Goal: Task Accomplishment & Management: Manage account settings

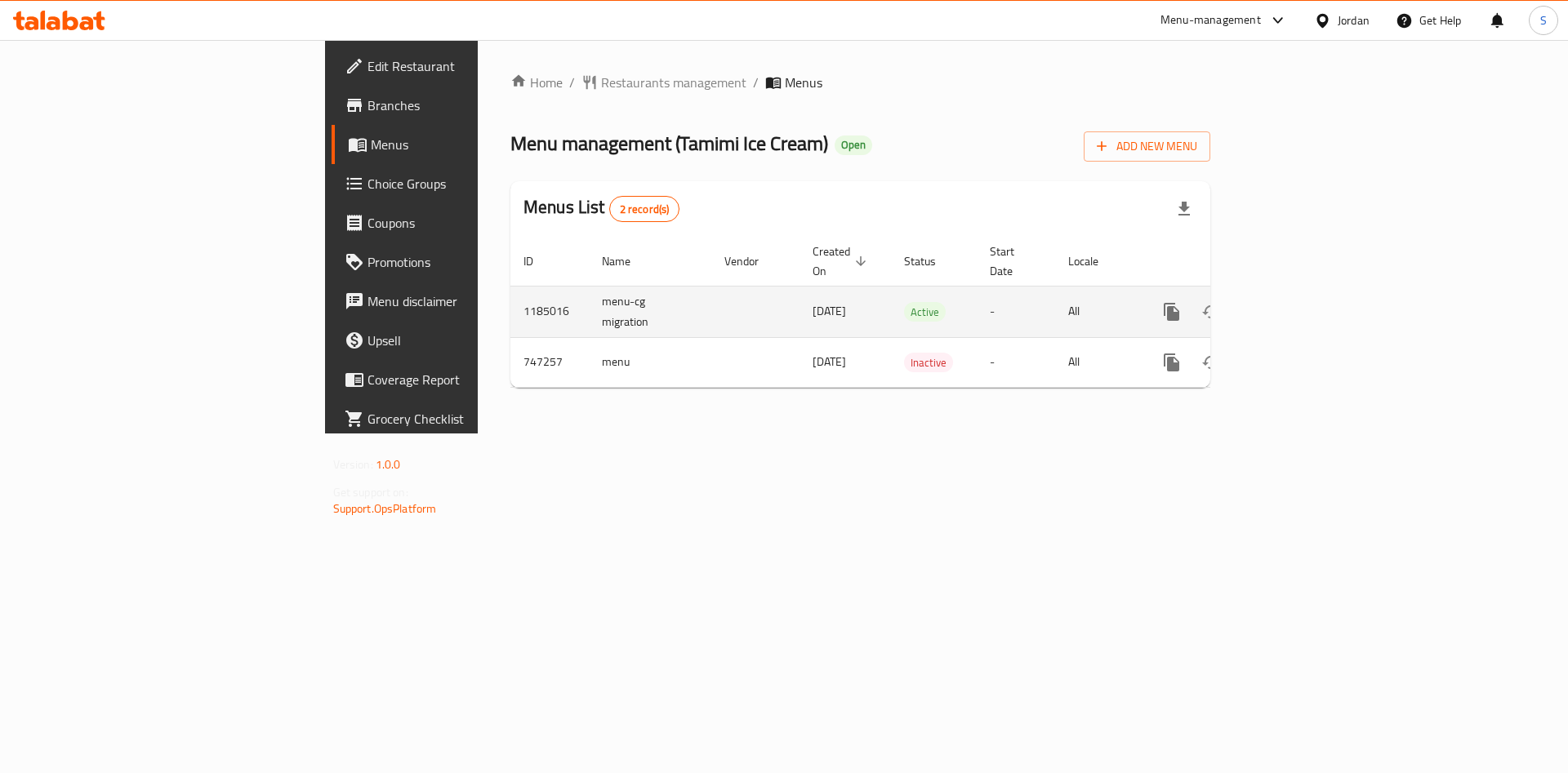
drag, startPoint x: 1484, startPoint y: 307, endPoint x: 1509, endPoint y: 304, distance: 25.2
click at [1309, 304] on div "enhanced table" at bounding box center [1231, 311] width 157 height 39
click at [1297, 305] on icon "enhanced table" at bounding box center [1289, 312] width 15 height 15
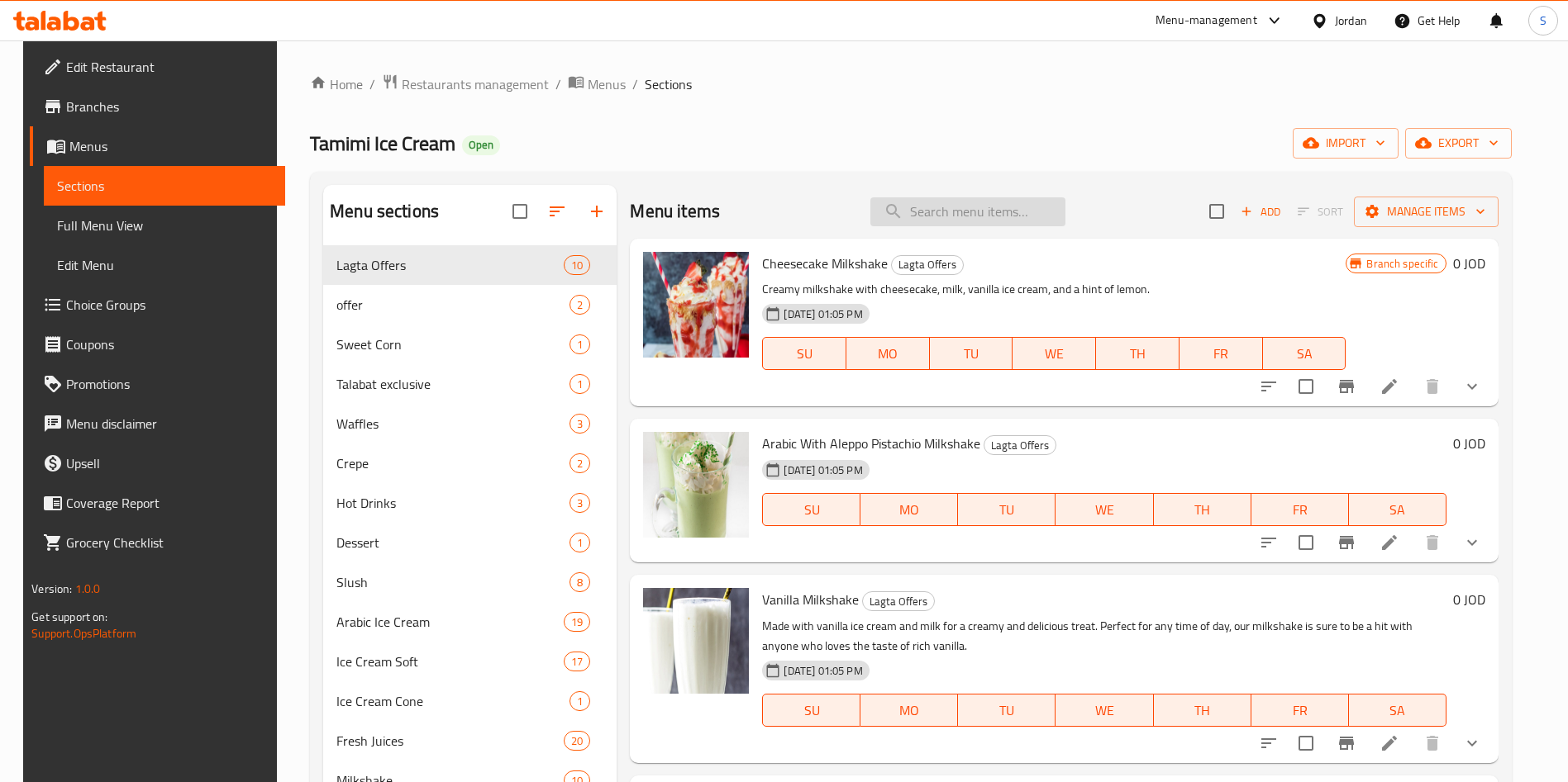
click at [907, 217] on input "search" at bounding box center [967, 212] width 195 height 29
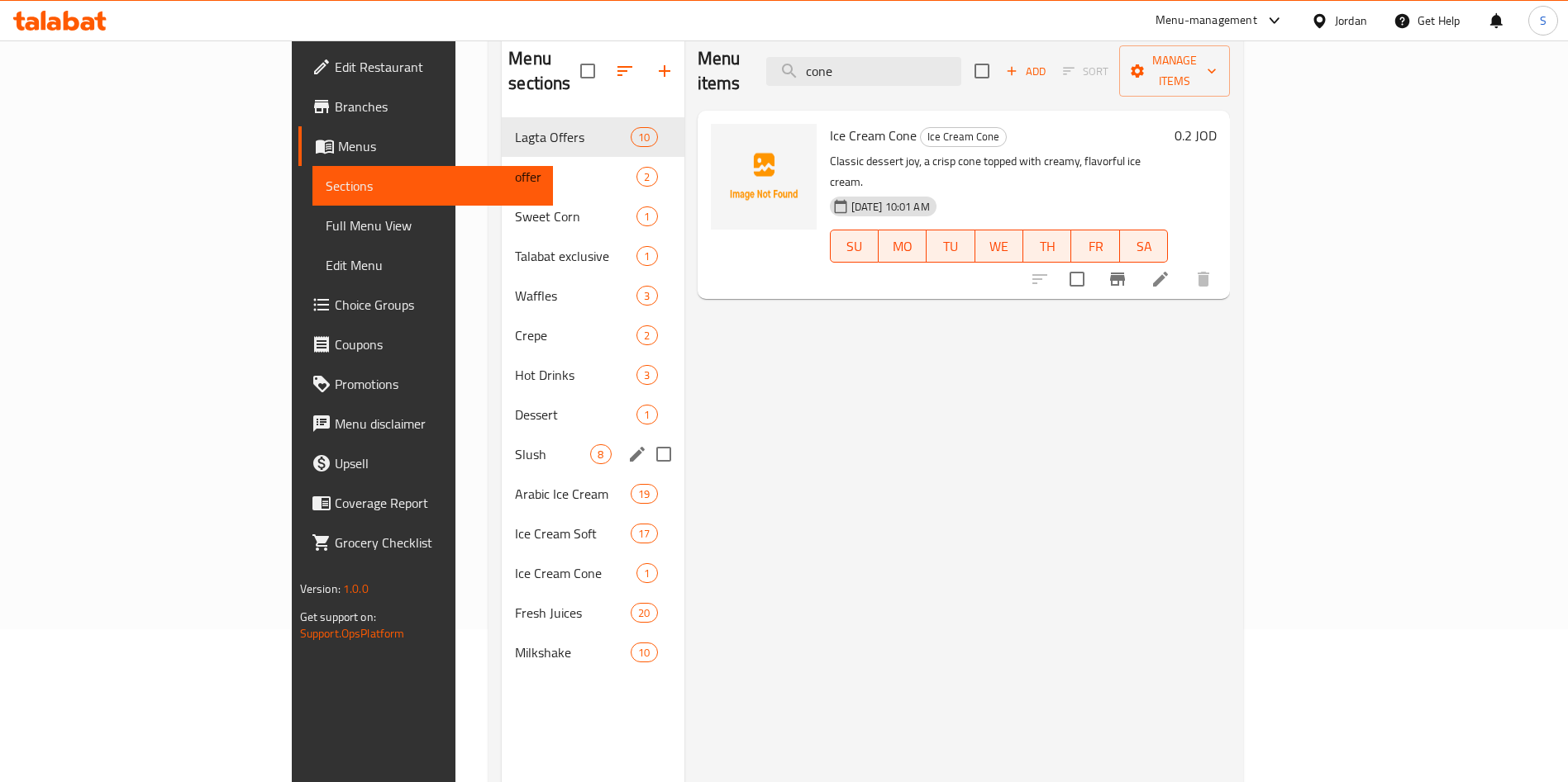
scroll to position [231, 0]
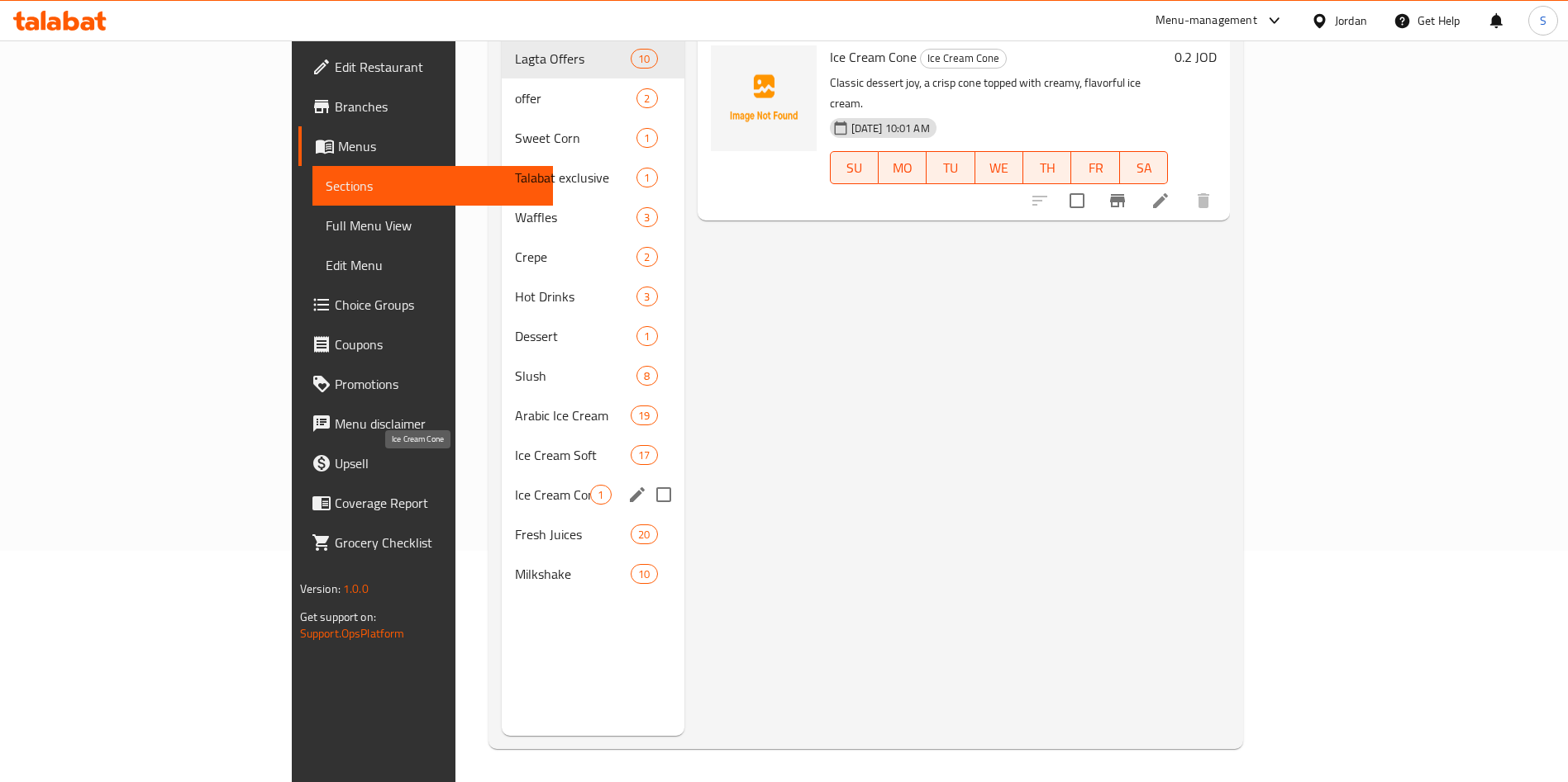
type input "cone"
click at [515, 485] on span "Ice Cream Cone" at bounding box center [552, 495] width 75 height 19
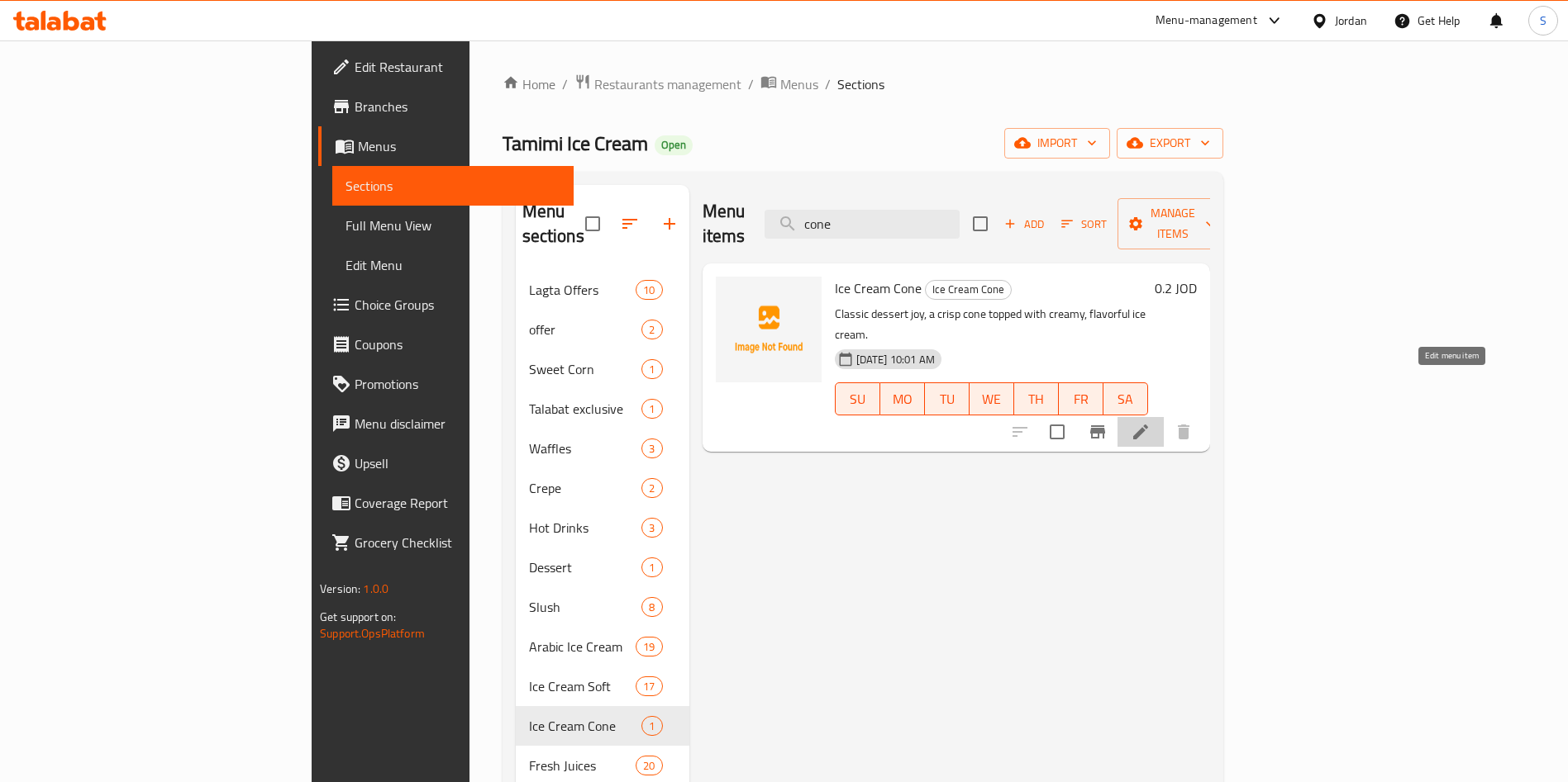
click at [1163, 417] on li at bounding box center [1140, 432] width 46 height 30
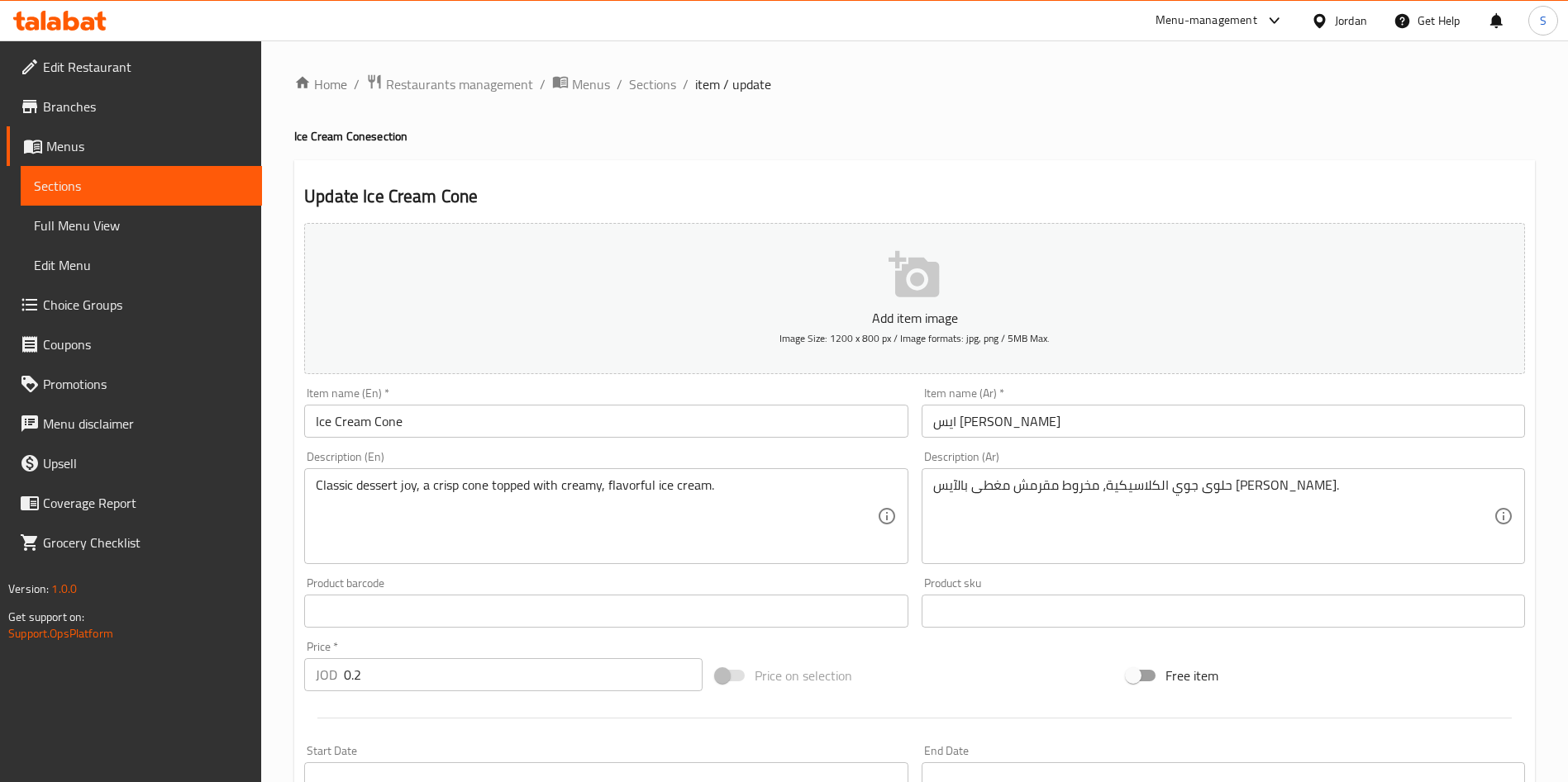
click at [952, 320] on div "Home / Restaurants management / Menus / Sections / item / update Ice Cream Cone…" at bounding box center [915, 603] width 1241 height 1061
click at [931, 309] on p "Add item image" at bounding box center [915, 318] width 1169 height 19
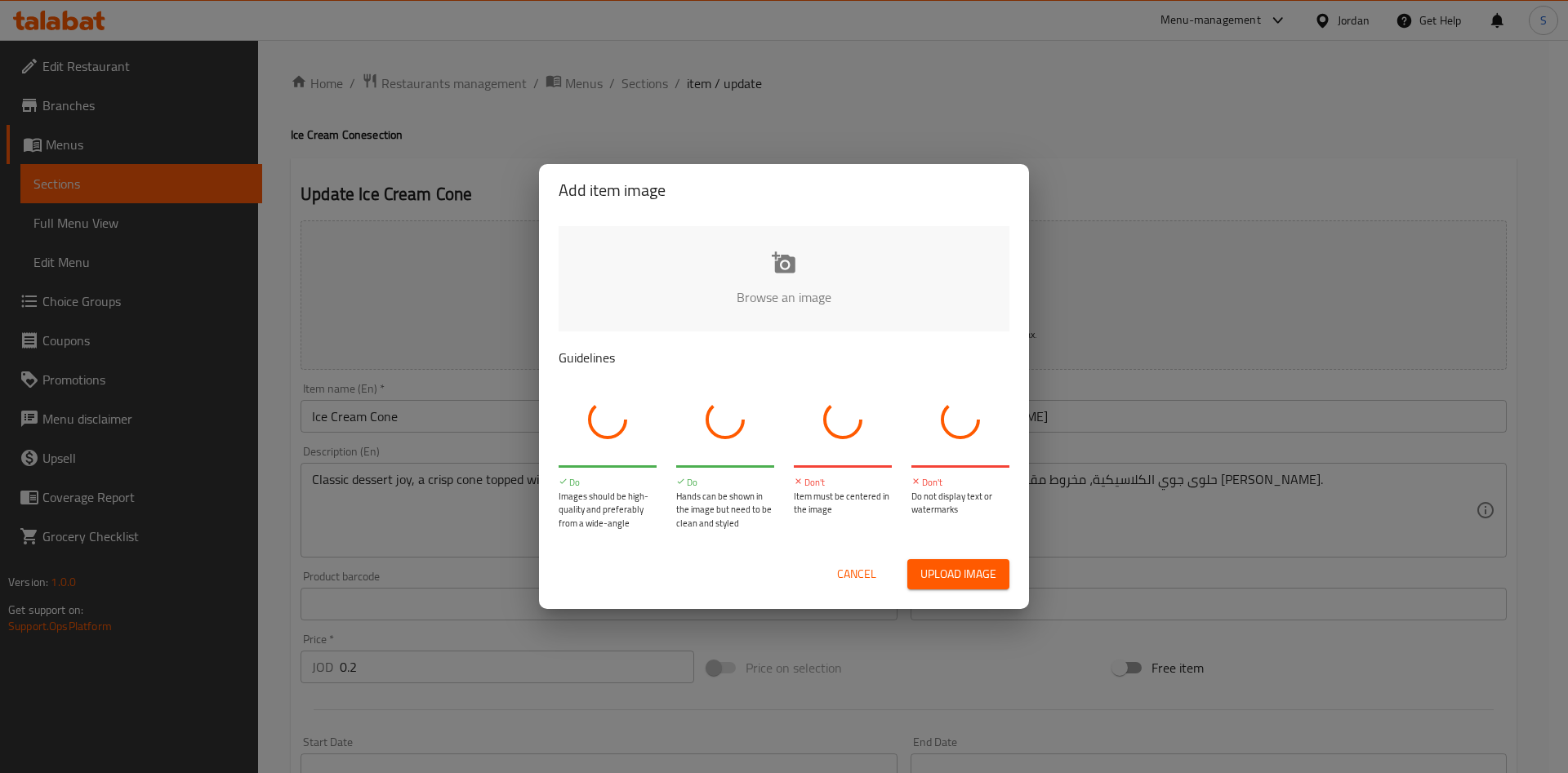
click at [944, 562] on button "Upload image" at bounding box center [958, 574] width 102 height 31
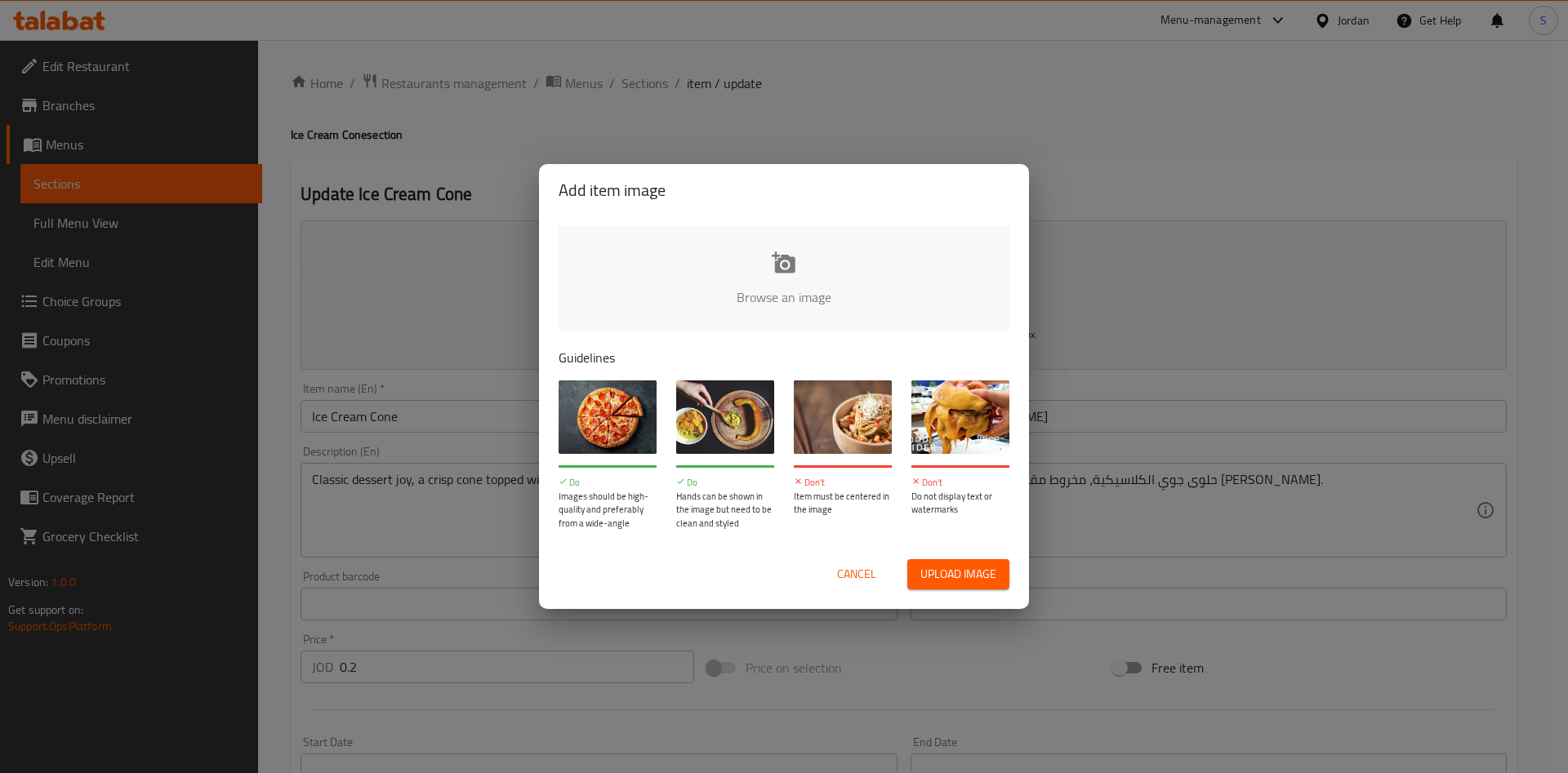
type input "C:\fakepath\WhatsApp Image 2025-10-12 at 4.53.12 PM.jpeg"
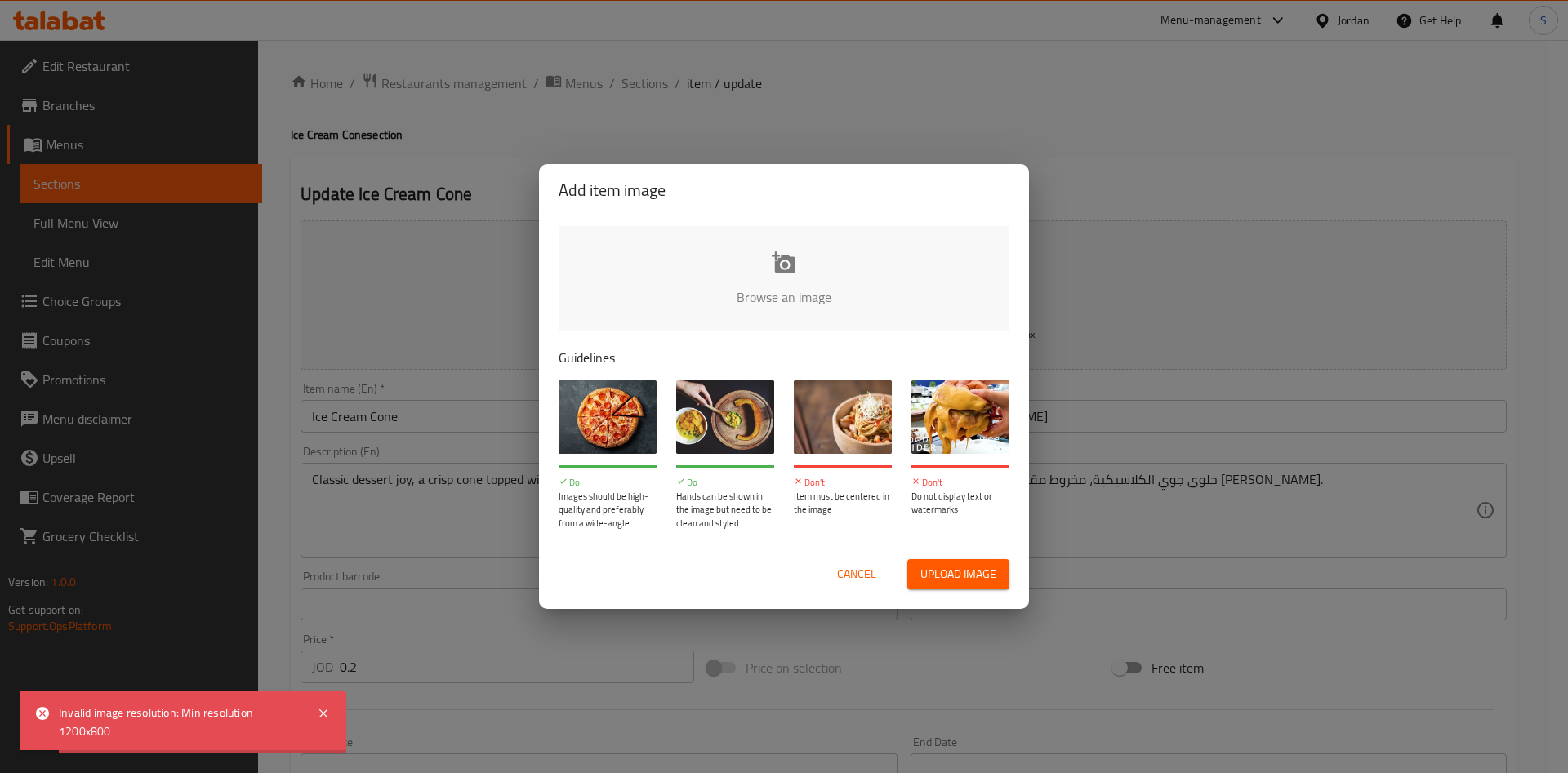
drag, startPoint x: 890, startPoint y: 579, endPoint x: 868, endPoint y: 579, distance: 22.0
click at [869, 580] on div "Cancel Upload image" at bounding box center [784, 574] width 451 height 31
click at [868, 579] on span "Cancel" at bounding box center [857, 574] width 39 height 20
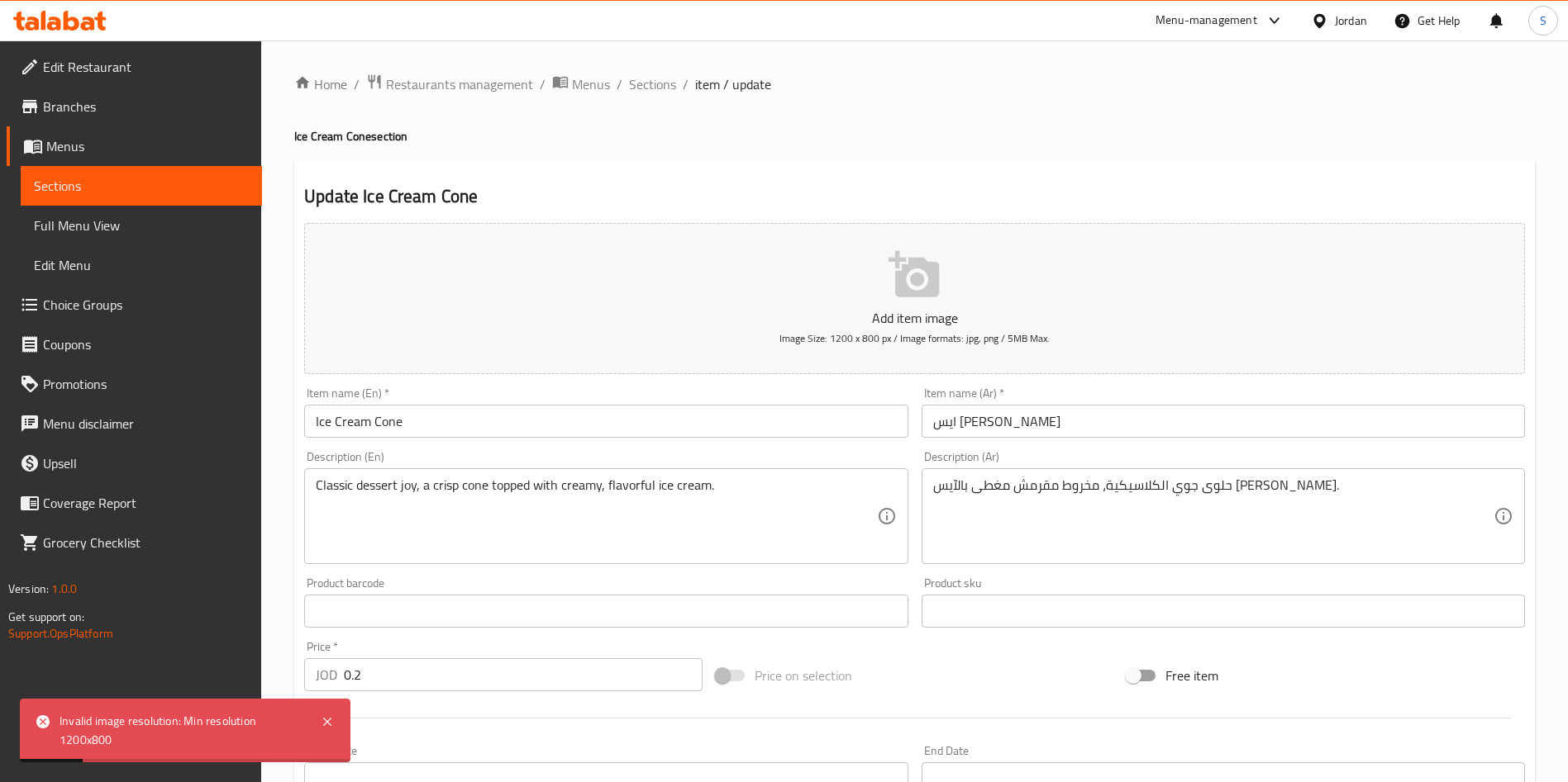
click at [667, 101] on div "Home / Restaurants management / Menus / Sections / item / update Ice Cream Cone…" at bounding box center [915, 603] width 1241 height 1061
click at [663, 77] on span "Sections" at bounding box center [652, 84] width 47 height 19
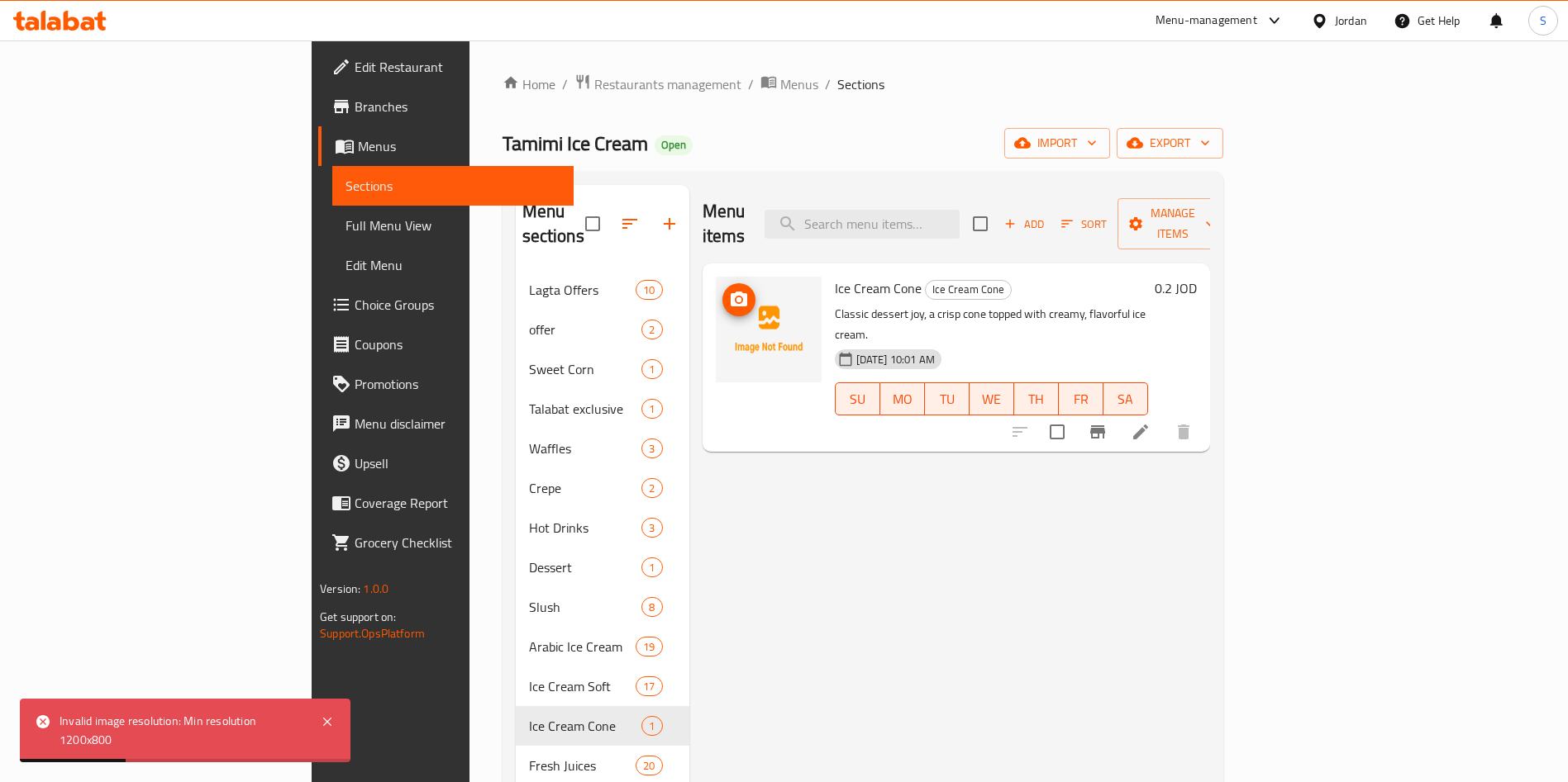
click at [716, 277] on img at bounding box center [769, 330] width 106 height 106
click at [729, 290] on icon "upload picture" at bounding box center [739, 300] width 19 height 19
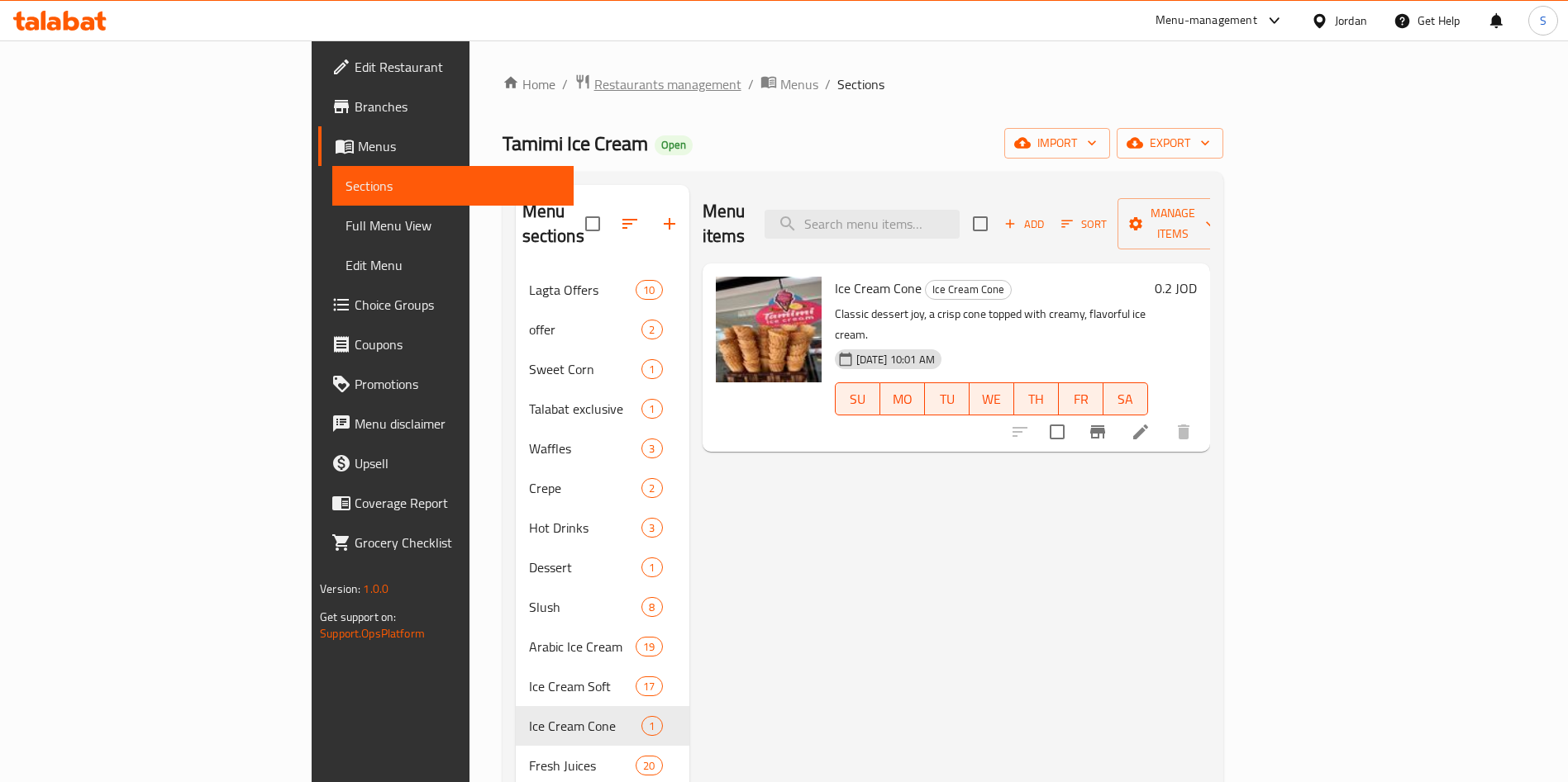
click at [594, 81] on span "Restaurants management" at bounding box center [668, 84] width 147 height 19
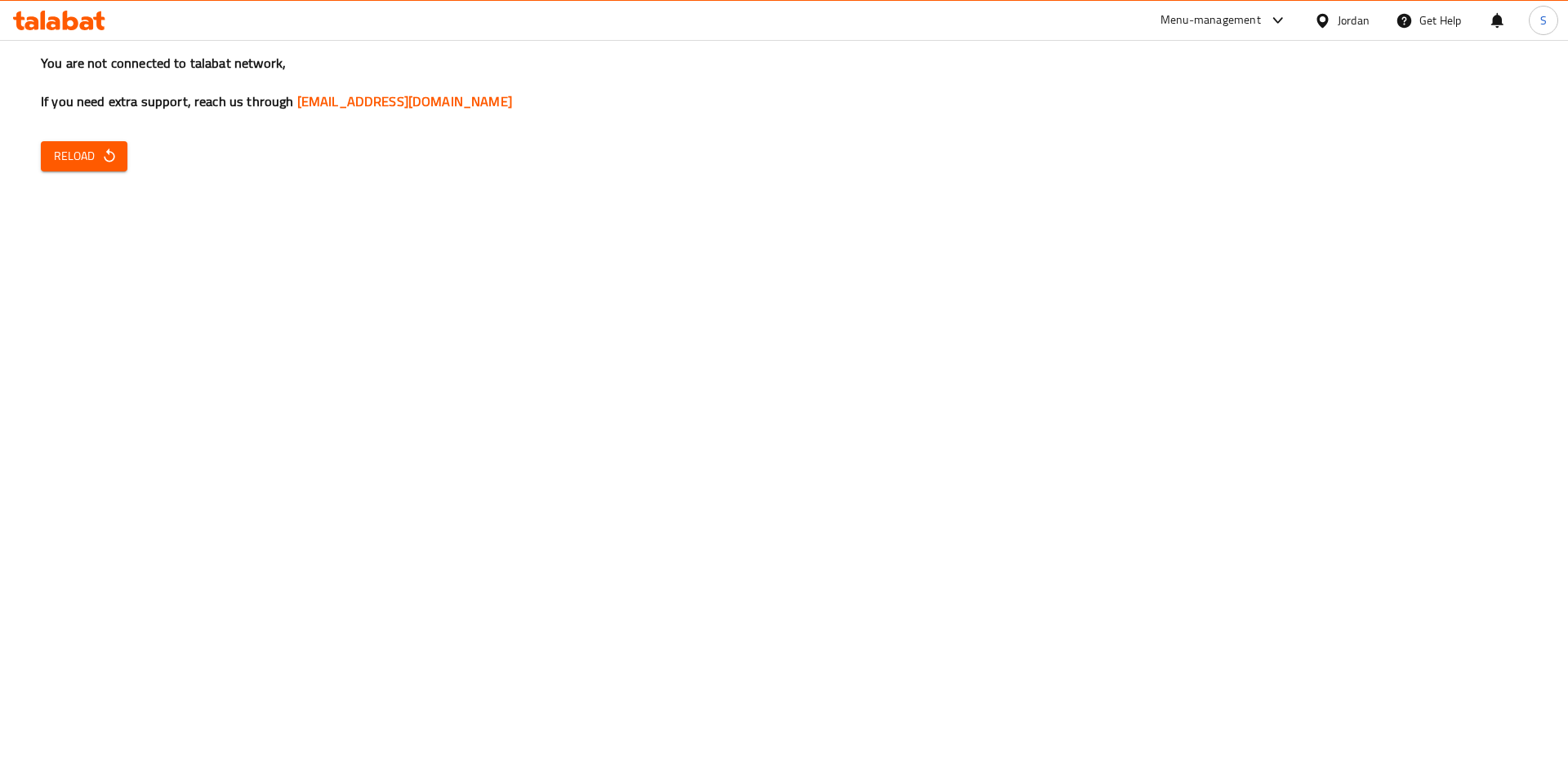
click at [213, 156] on div "You are not connected to talabat network, If you need extra support, reach us t…" at bounding box center [784, 386] width 1568 height 773
click at [98, 156] on span "Reload" at bounding box center [84, 156] width 60 height 20
drag, startPoint x: 121, startPoint y: 146, endPoint x: 106, endPoint y: 146, distance: 15.0
click at [118, 146] on button "Reload" at bounding box center [84, 156] width 86 height 31
click at [1435, 317] on div "You are not connected to talabat network, If you need extra support, reach us t…" at bounding box center [784, 386] width 1568 height 773
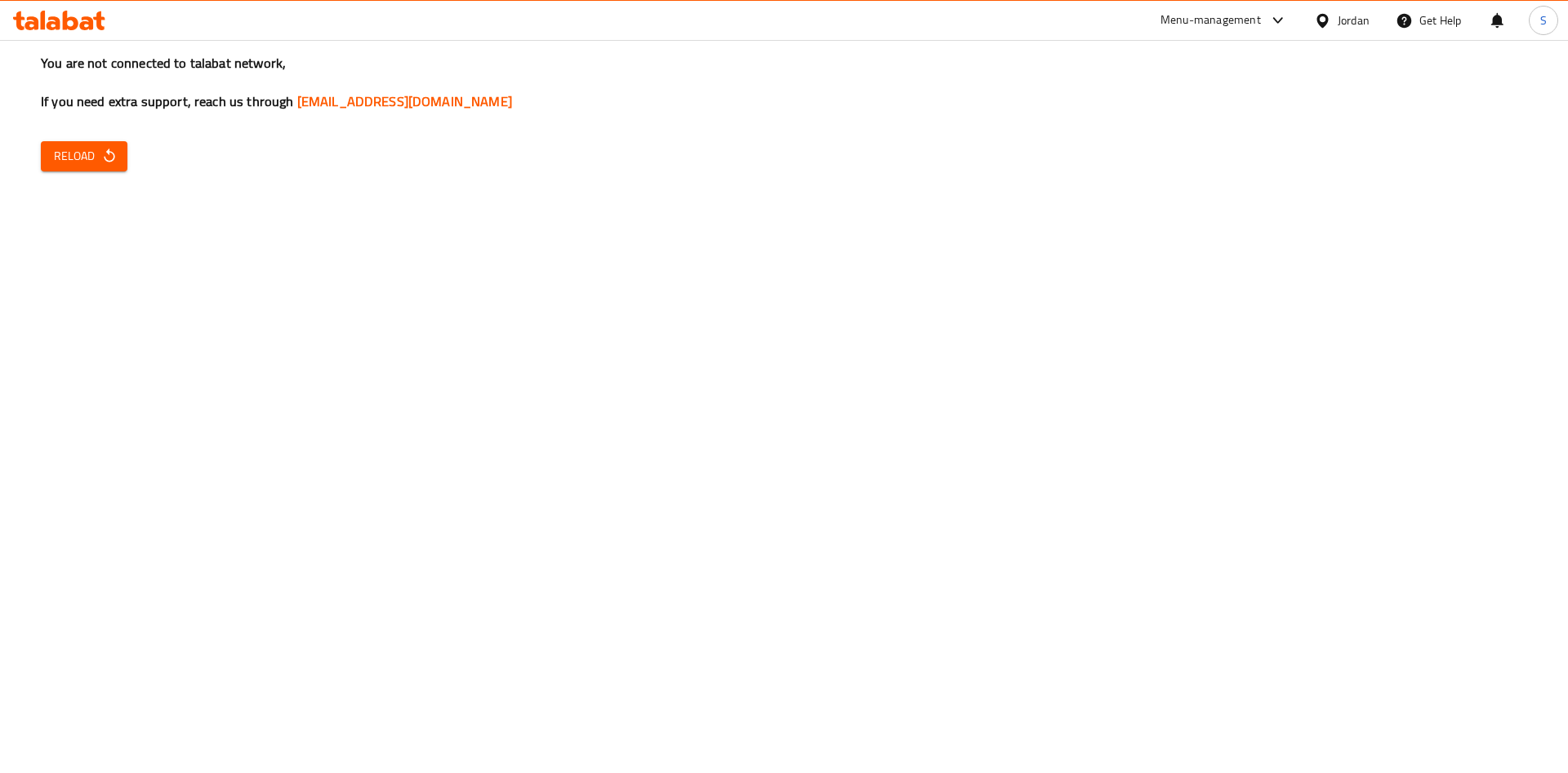
click at [102, 166] on span "Reload" at bounding box center [84, 156] width 60 height 20
click at [1211, 26] on div "Menu-management" at bounding box center [1211, 20] width 100 height 19
click at [1107, 183] on div "Restaurant-Management" at bounding box center [1121, 180] width 128 height 18
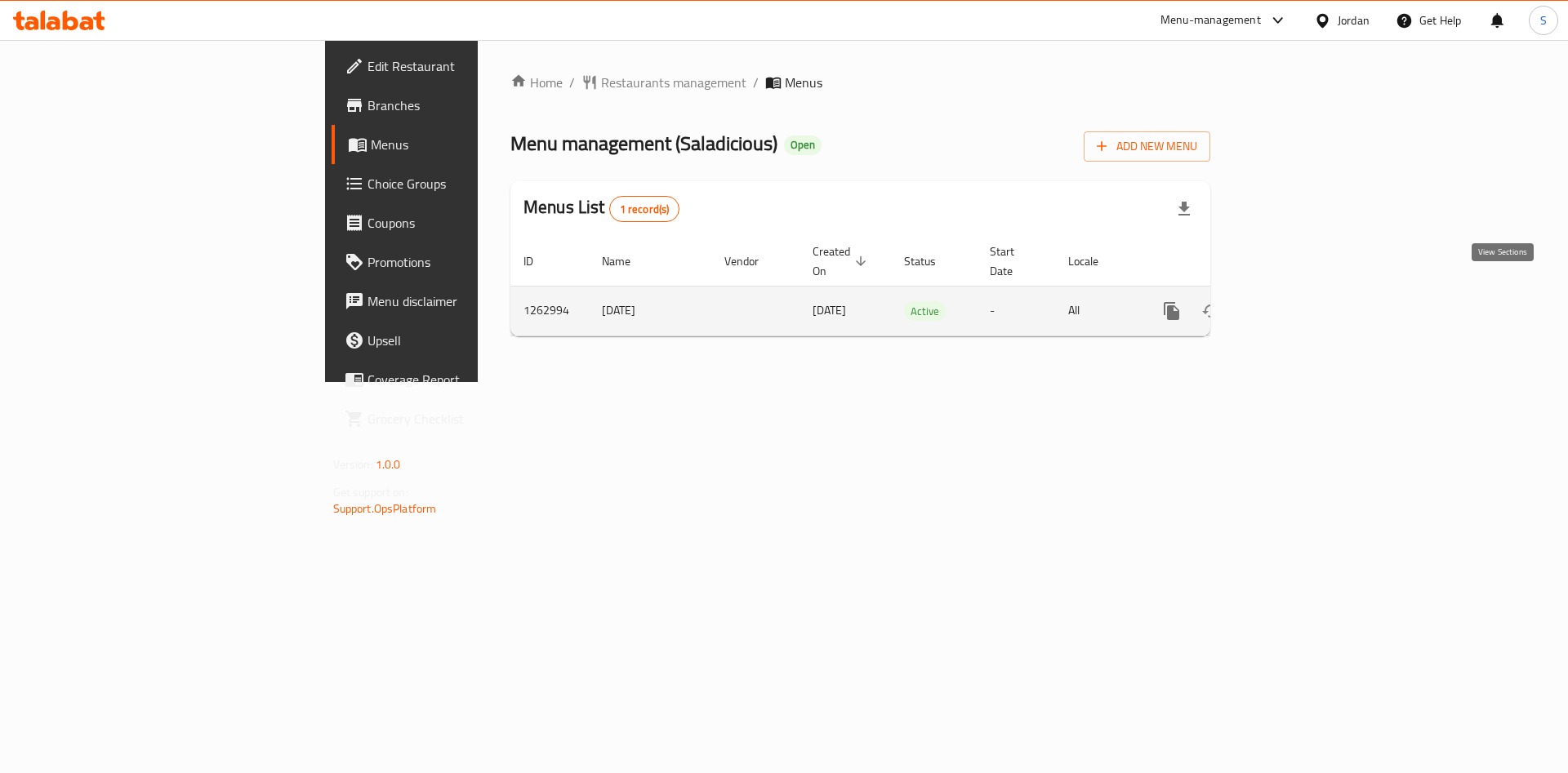
click at [1300, 302] on icon "enhanced table" at bounding box center [1289, 311] width 19 height 19
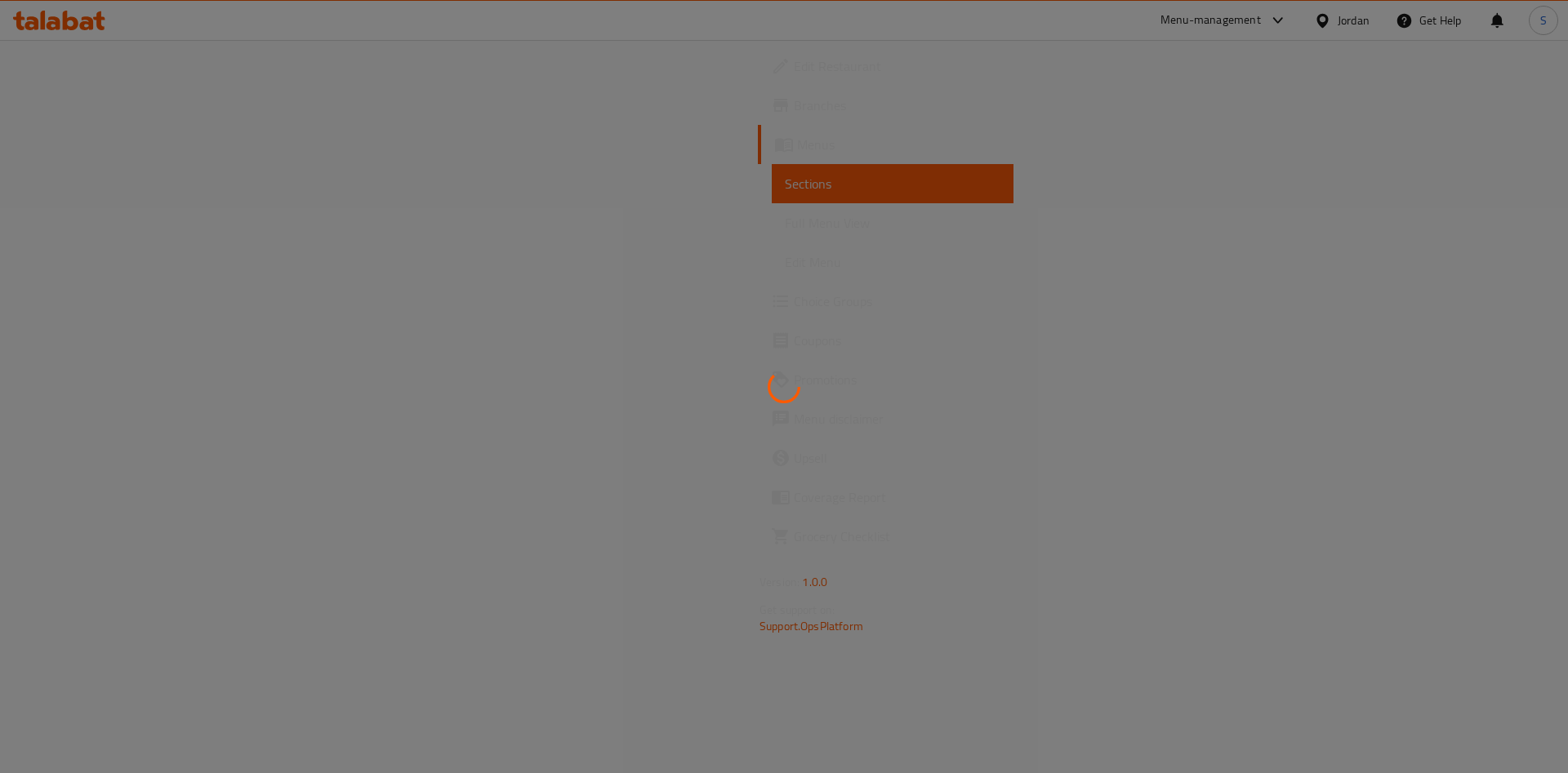
click at [49, 182] on div at bounding box center [784, 386] width 1568 height 773
click at [91, 182] on div at bounding box center [784, 386] width 1568 height 773
click at [71, 182] on div at bounding box center [784, 386] width 1568 height 773
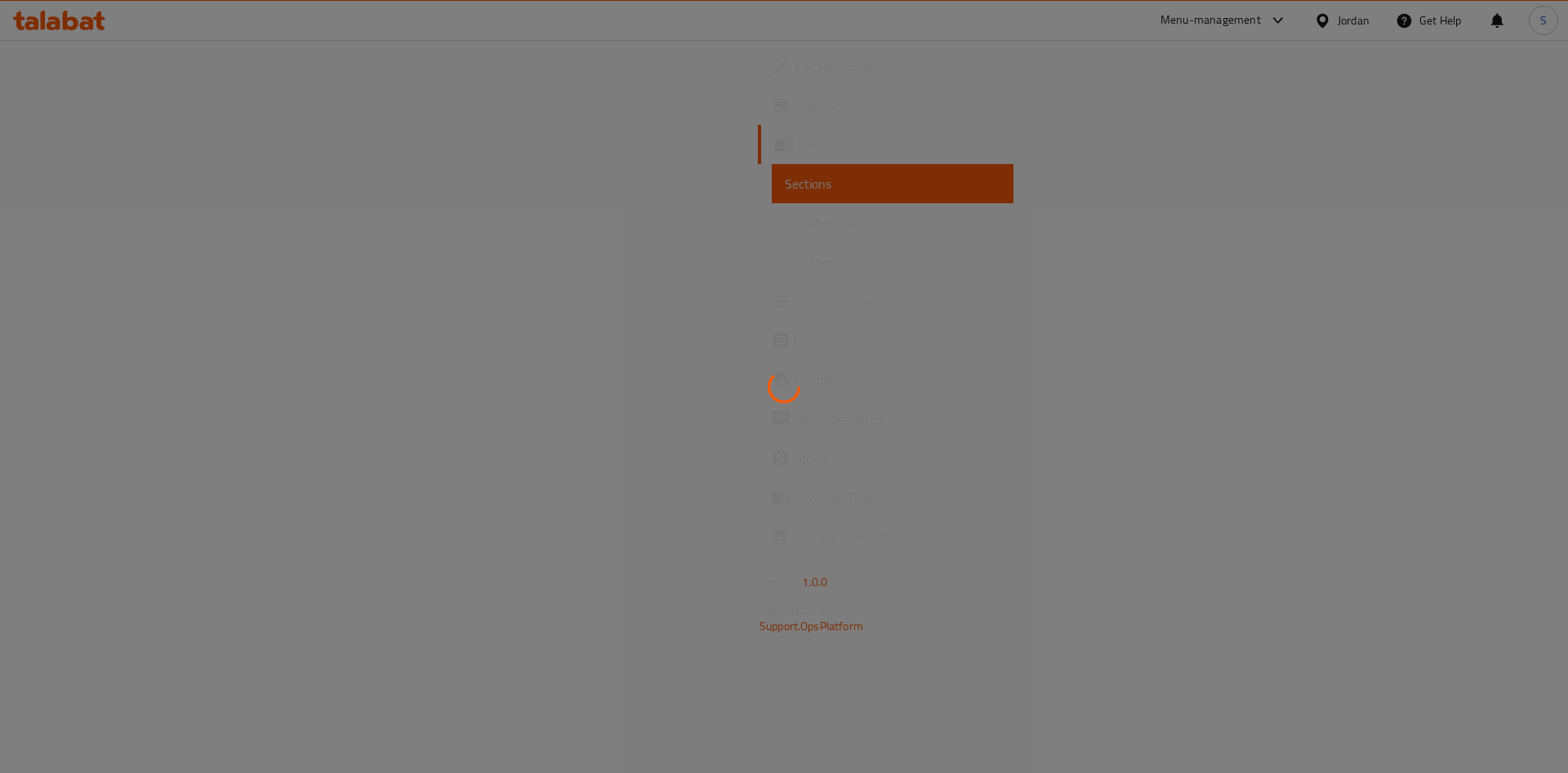
click at [71, 182] on div at bounding box center [784, 386] width 1568 height 773
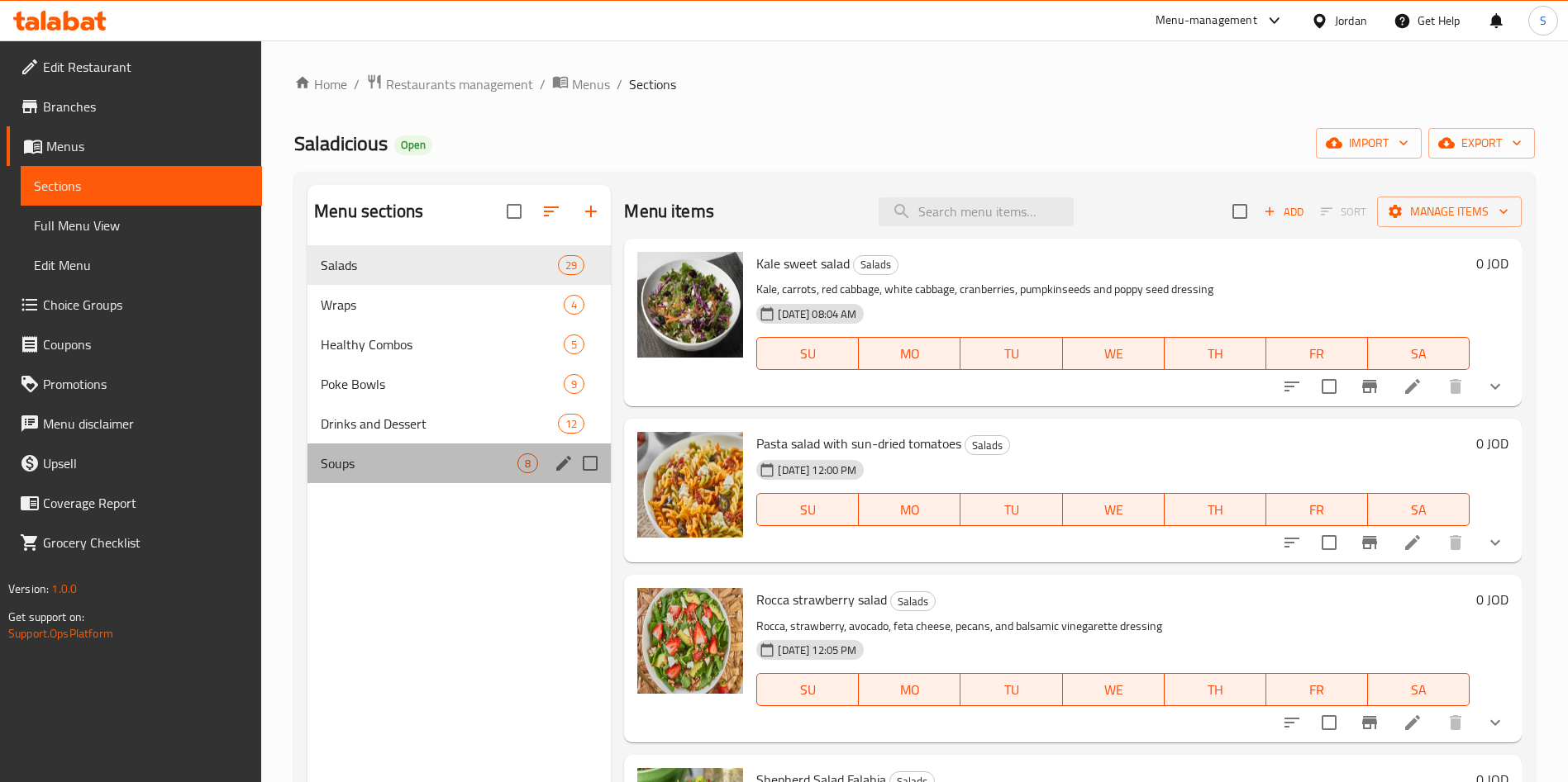
click at [353, 448] on div "Soups 8" at bounding box center [459, 463] width 303 height 40
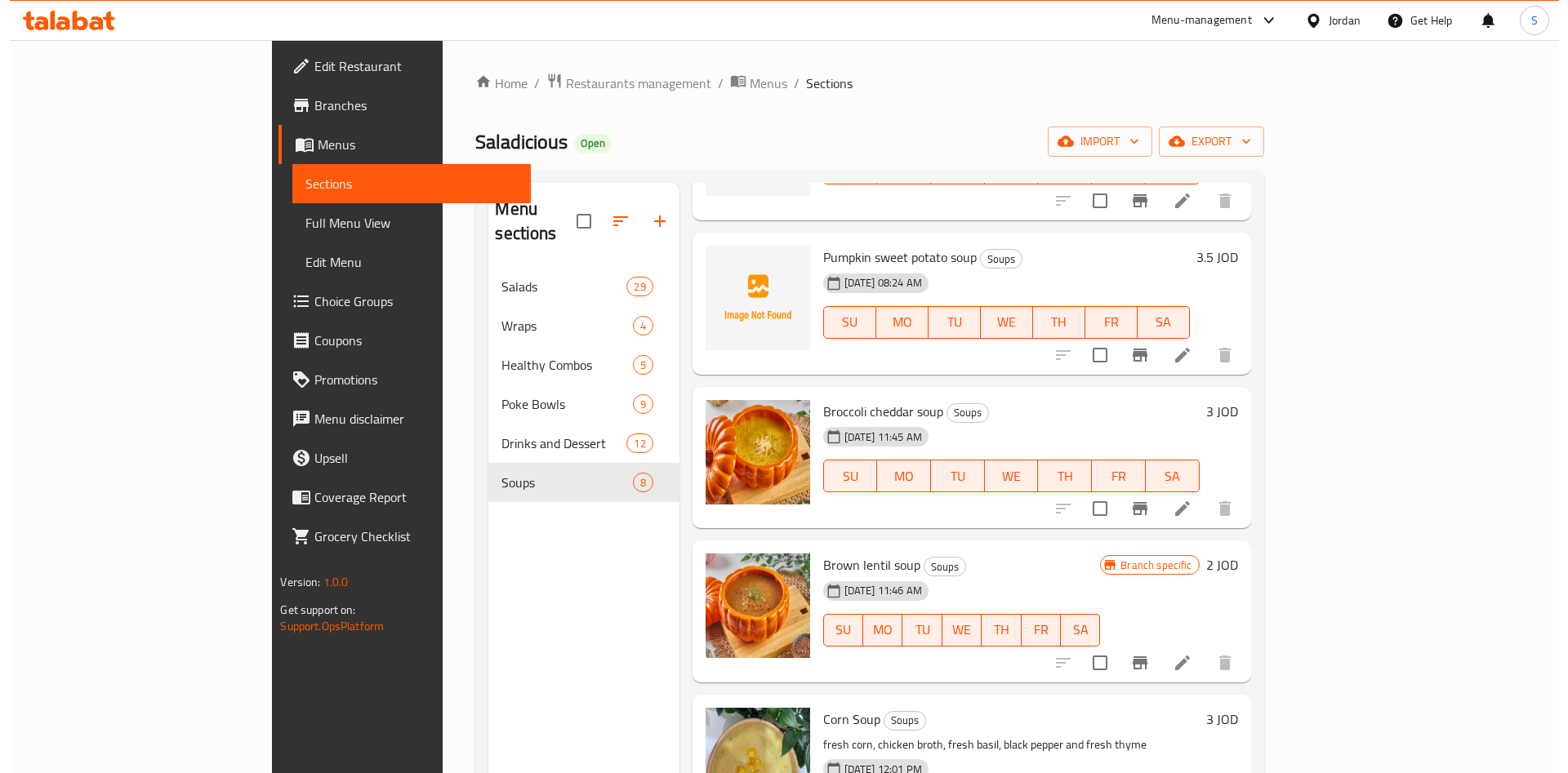
scroll to position [490, 0]
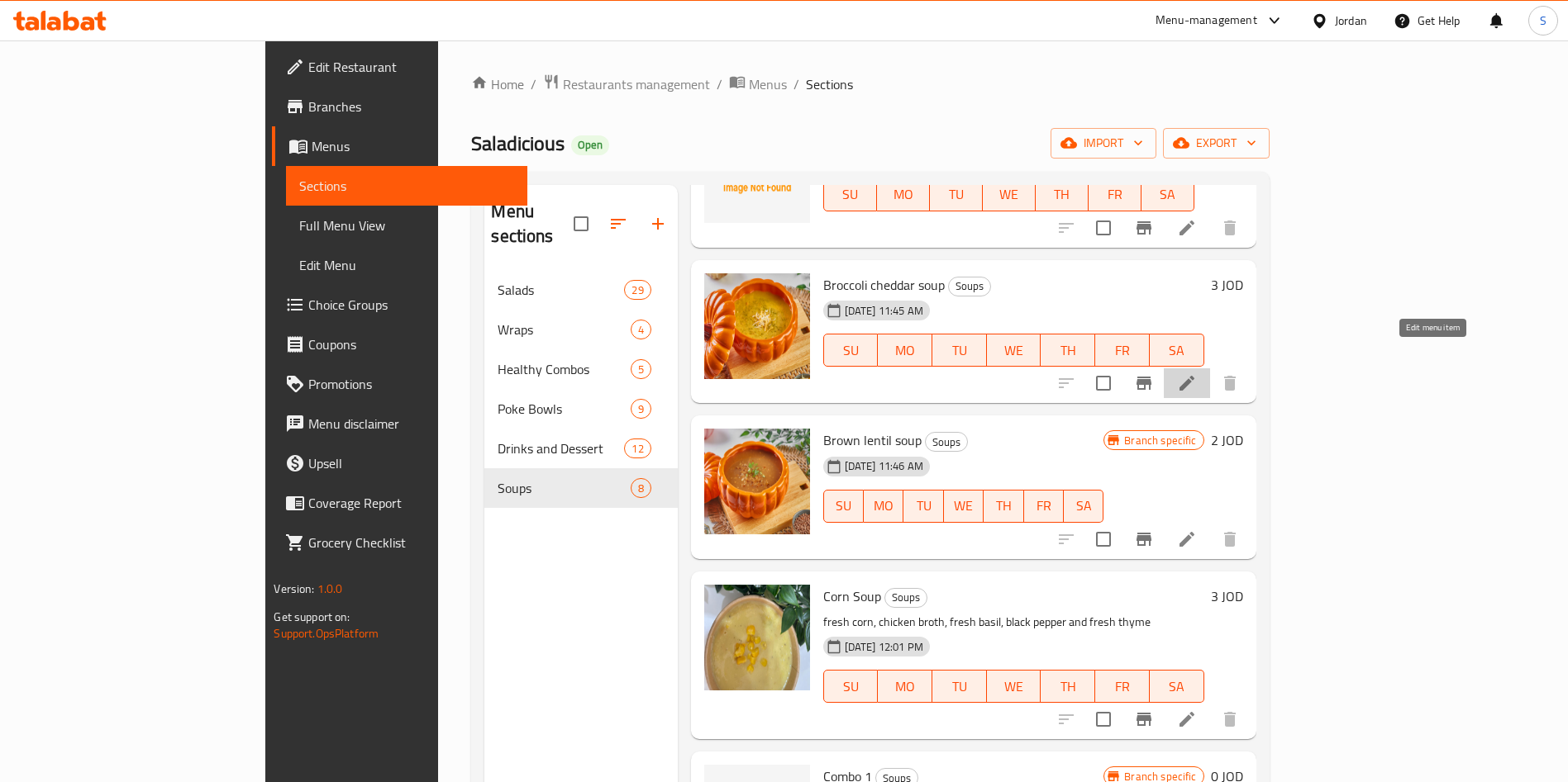
click at [1197, 374] on icon at bounding box center [1186, 384] width 19 height 19
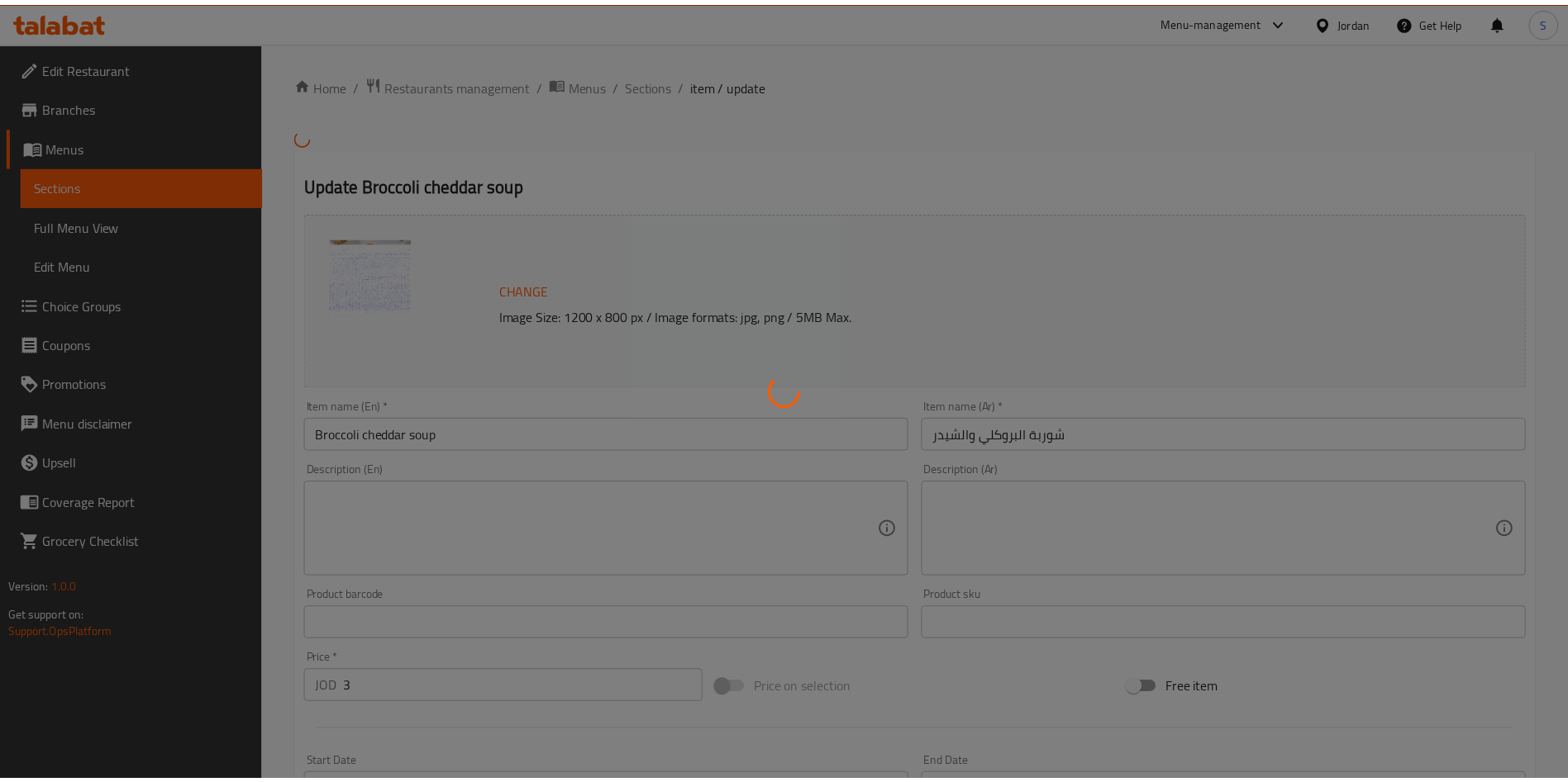
scroll to position [372, 0]
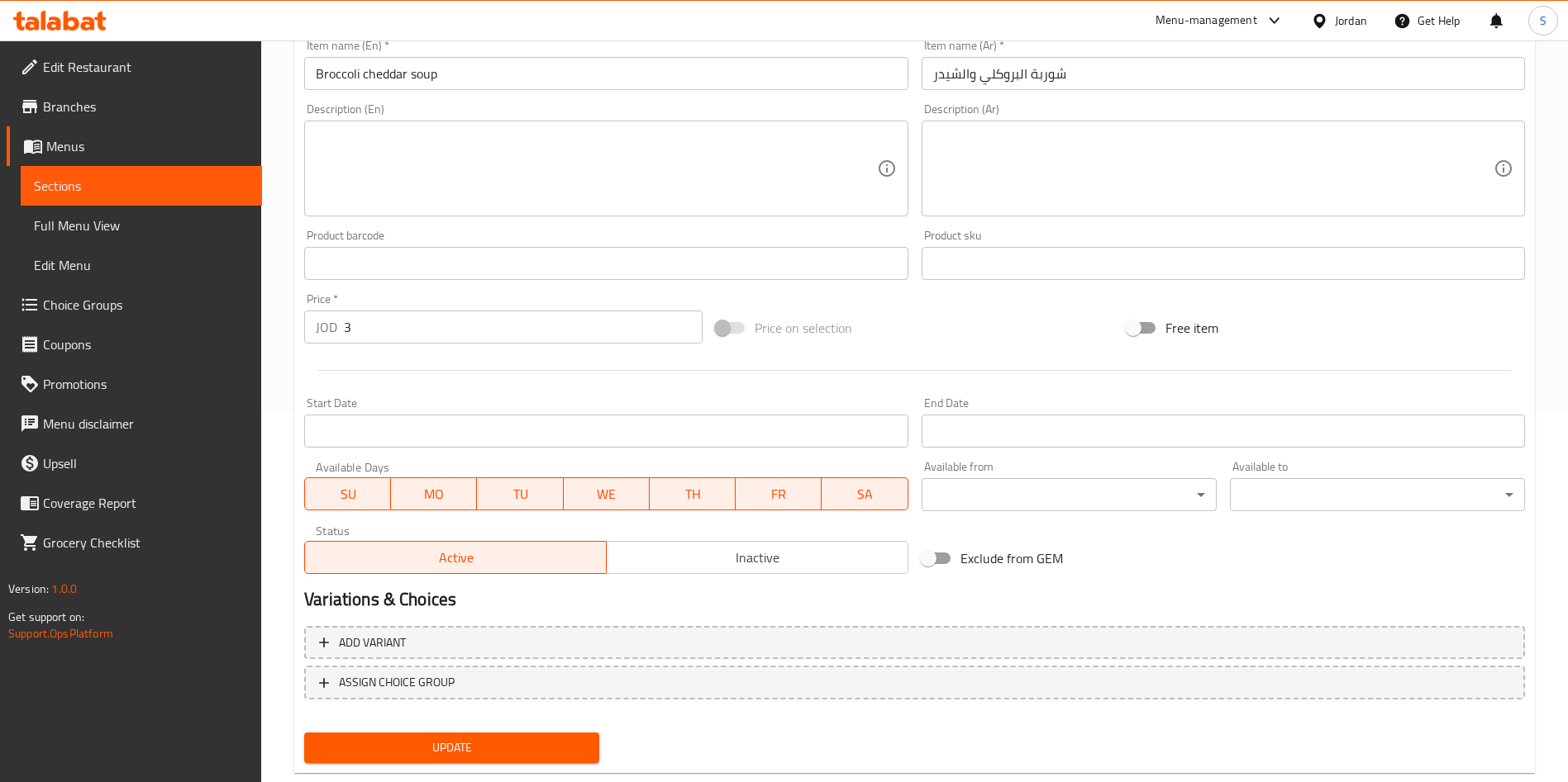
click at [413, 332] on input "3" at bounding box center [523, 326] width 359 height 33
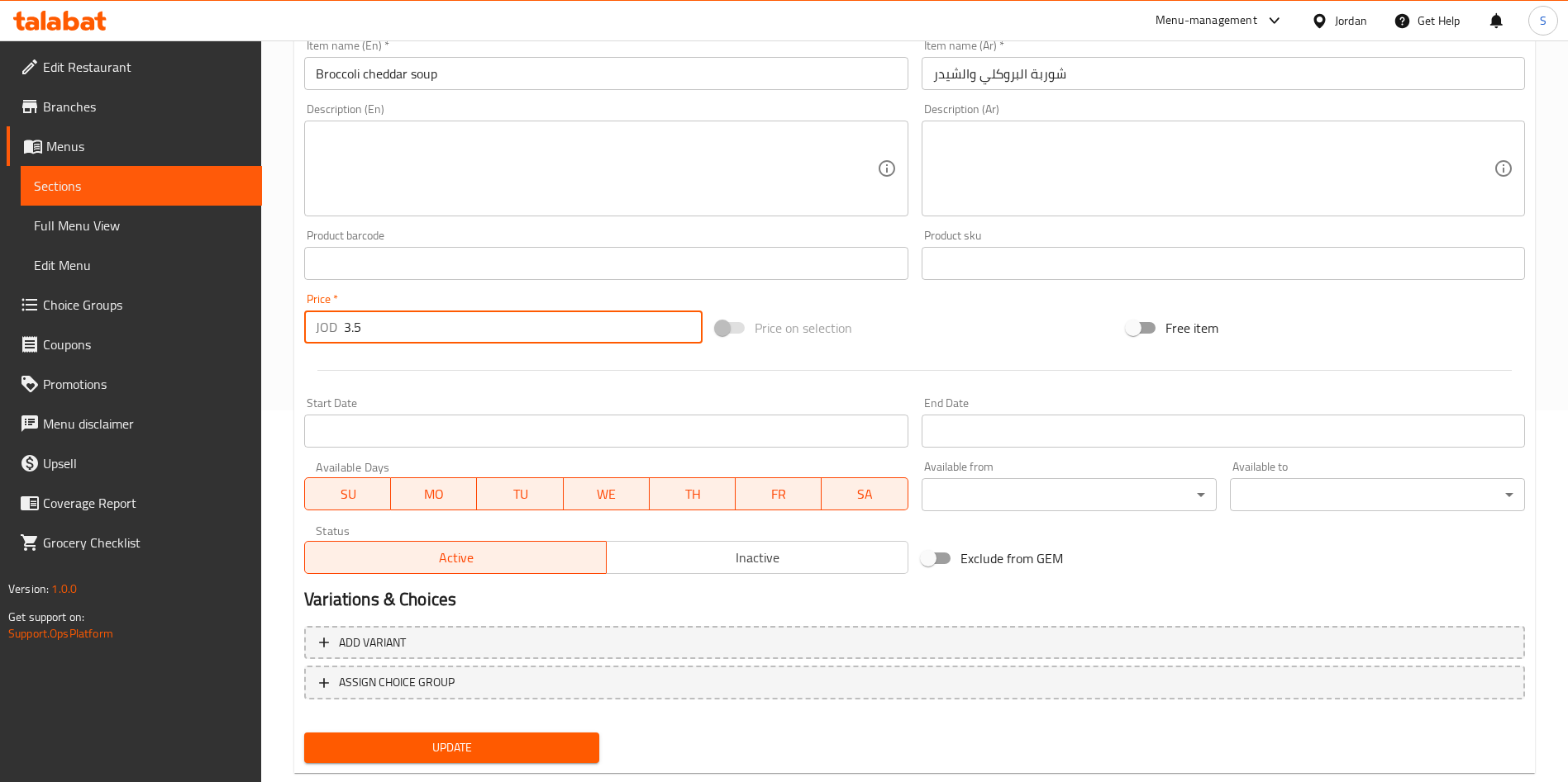
type input "3.5"
click at [489, 741] on span "Update" at bounding box center [452, 748] width 269 height 20
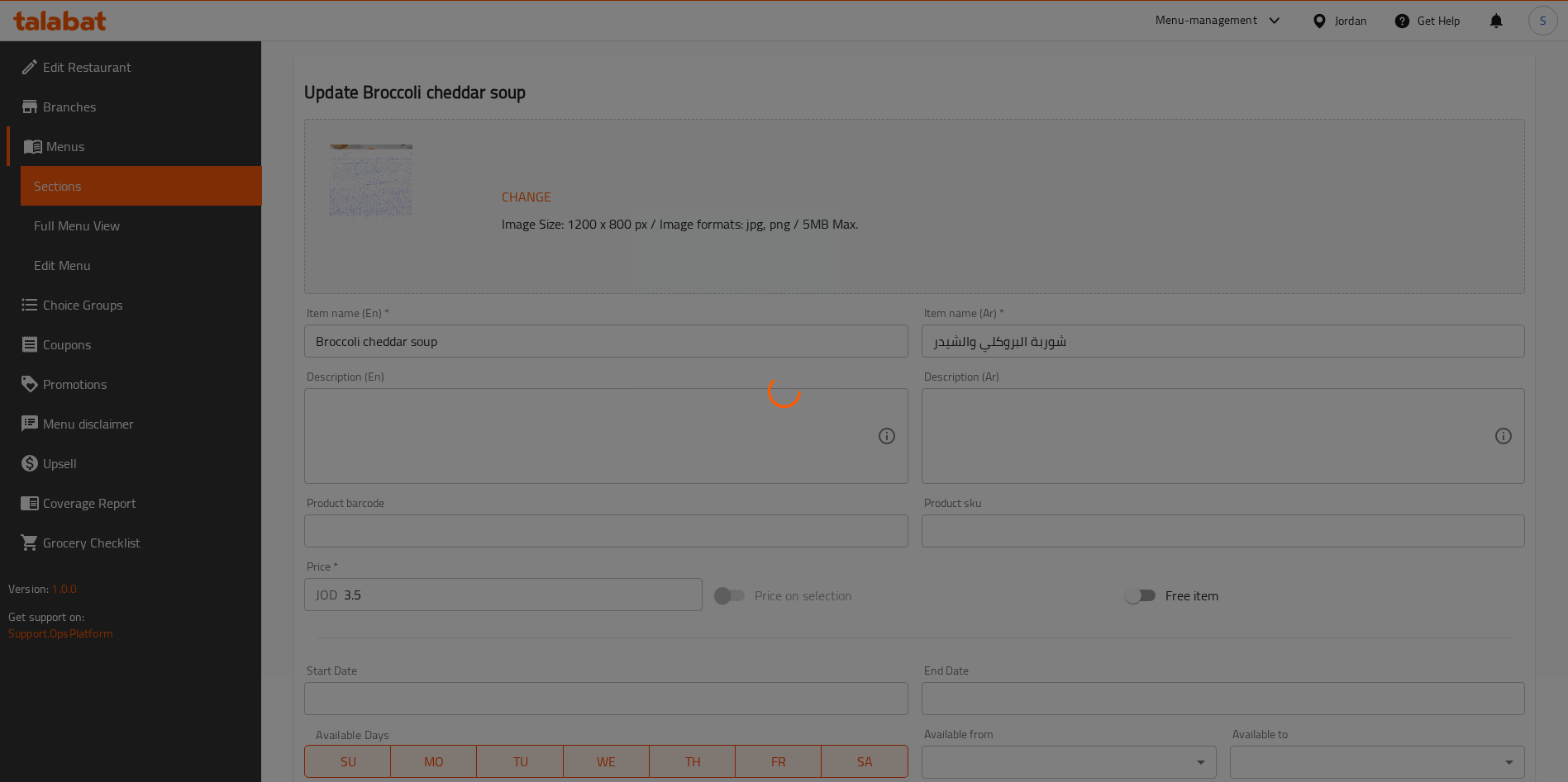
scroll to position [0, 0]
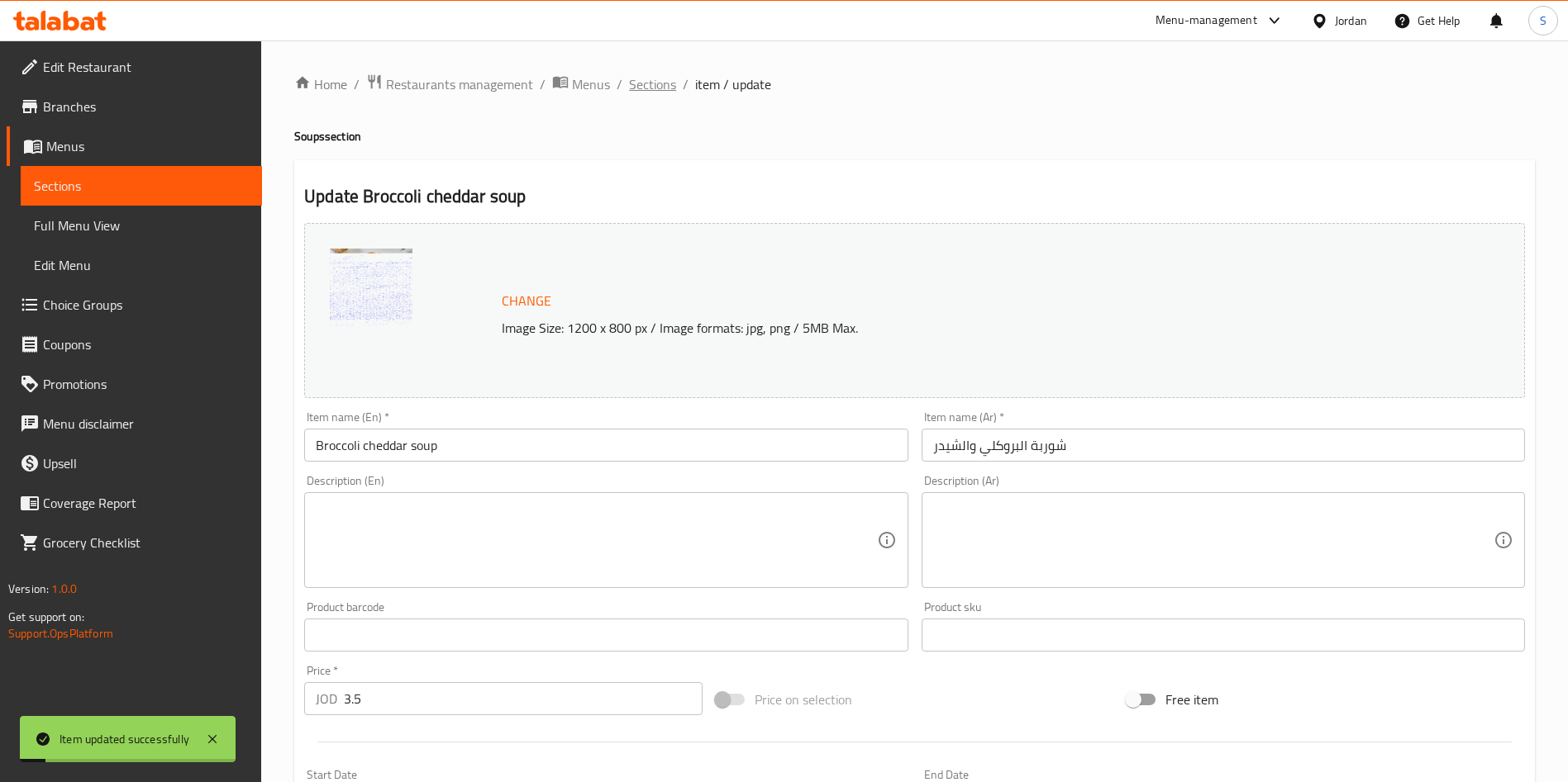
click at [660, 79] on span "Sections" at bounding box center [652, 84] width 47 height 19
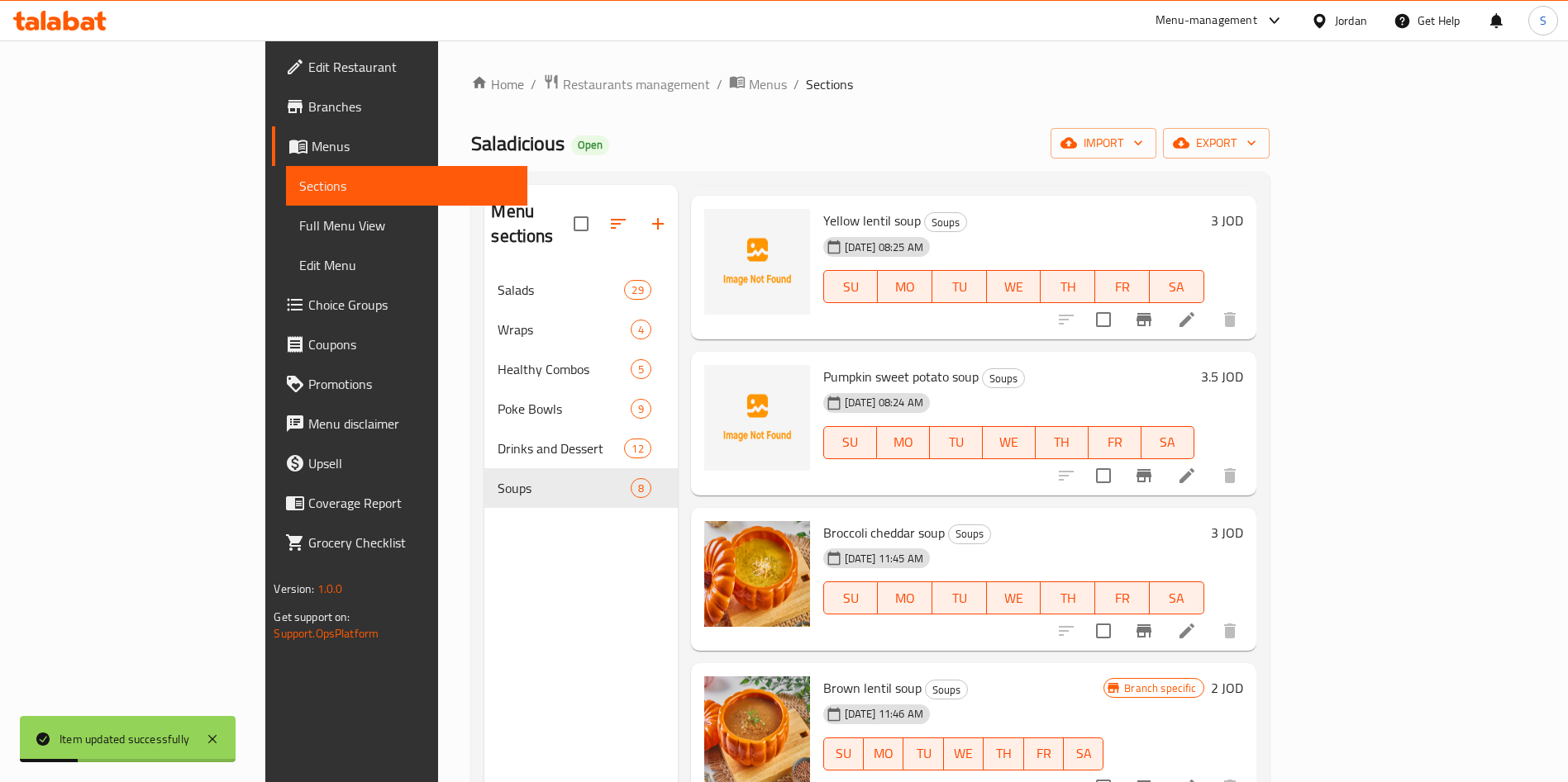
scroll to position [372, 0]
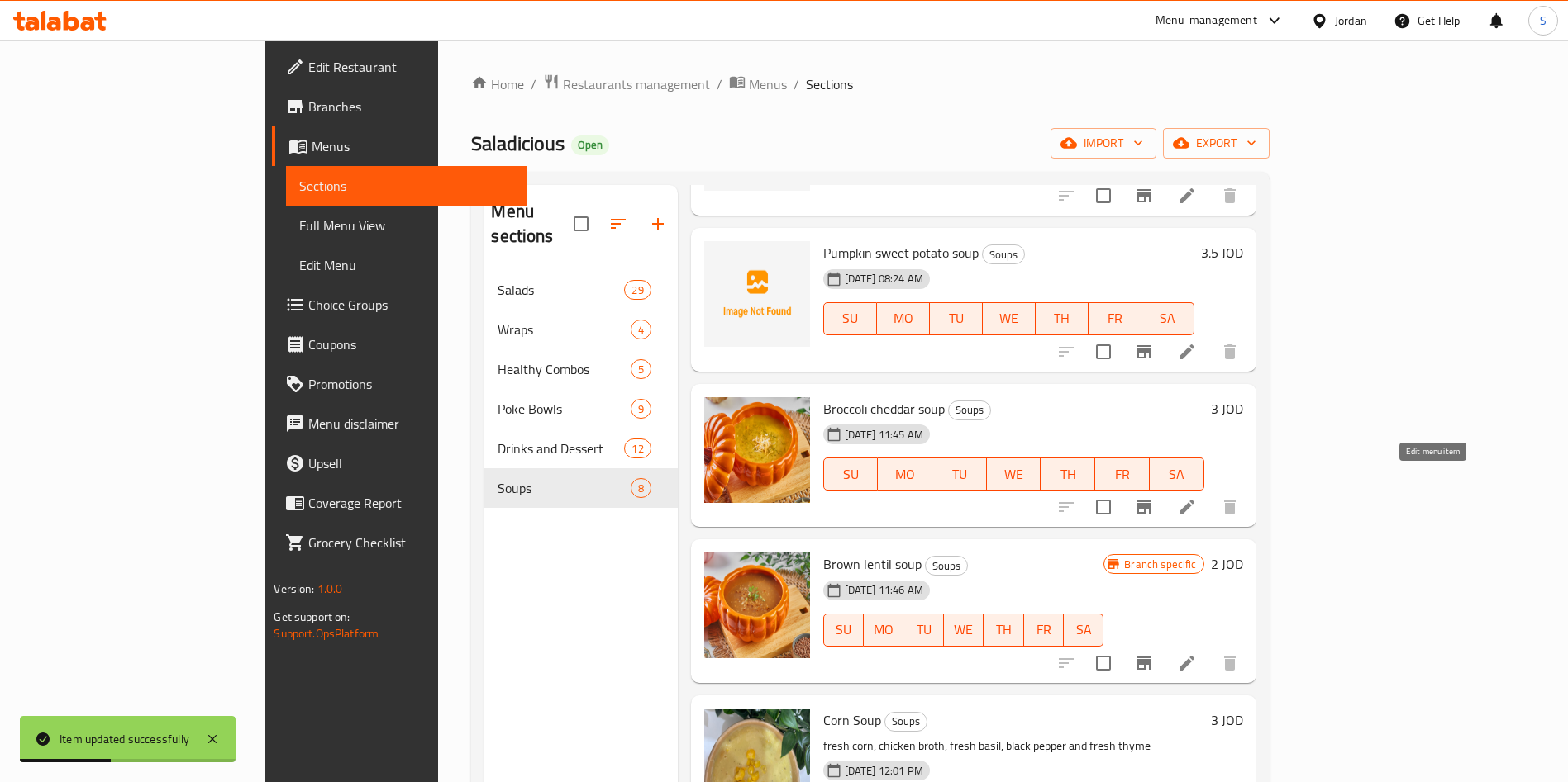
click at [1197, 497] on icon at bounding box center [1186, 507] width 19 height 19
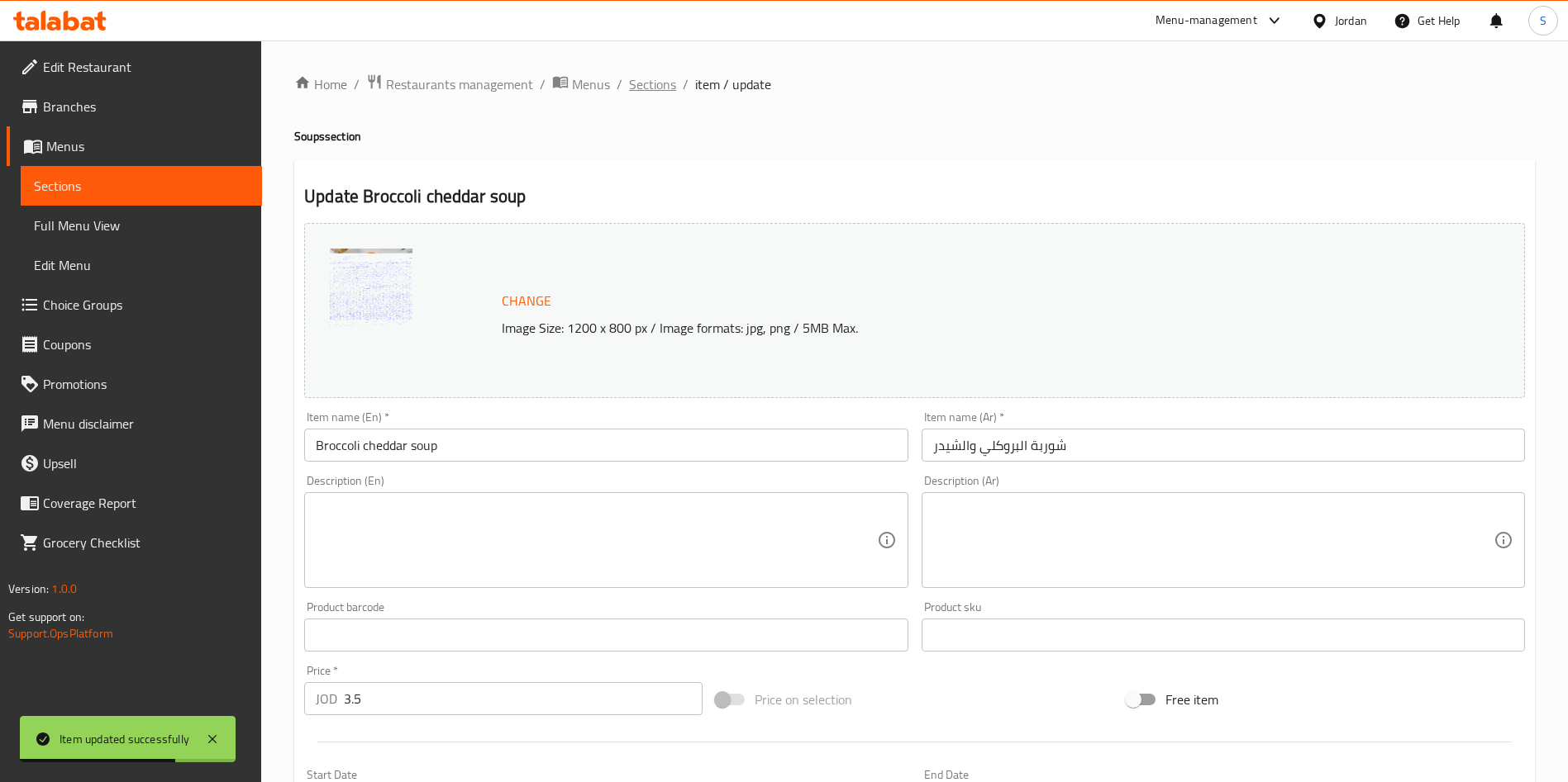
click at [638, 78] on span "Sections" at bounding box center [652, 84] width 47 height 19
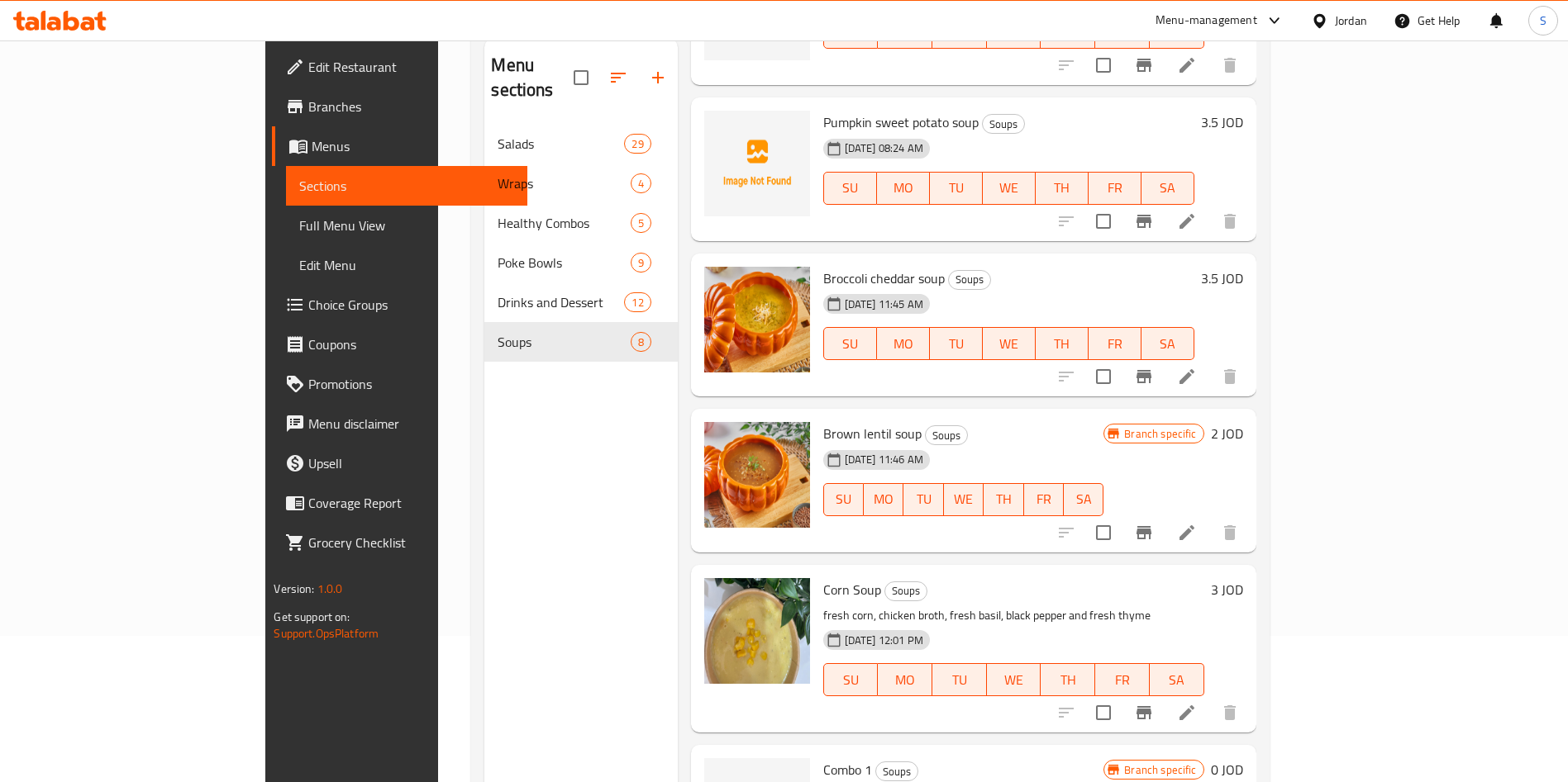
scroll to position [108, 0]
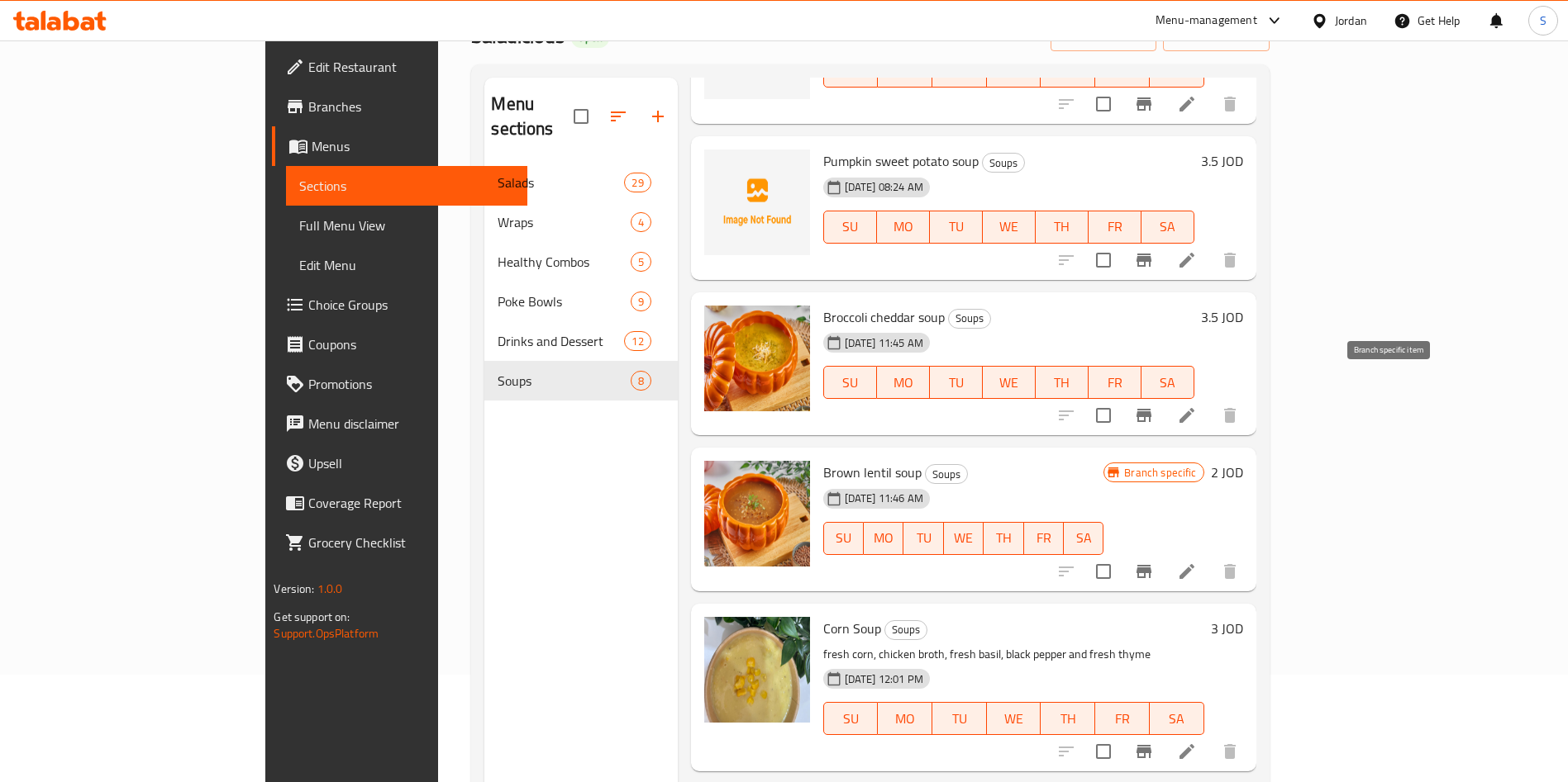
click at [1154, 406] on icon "Branch-specific-item" at bounding box center [1144, 415] width 19 height 19
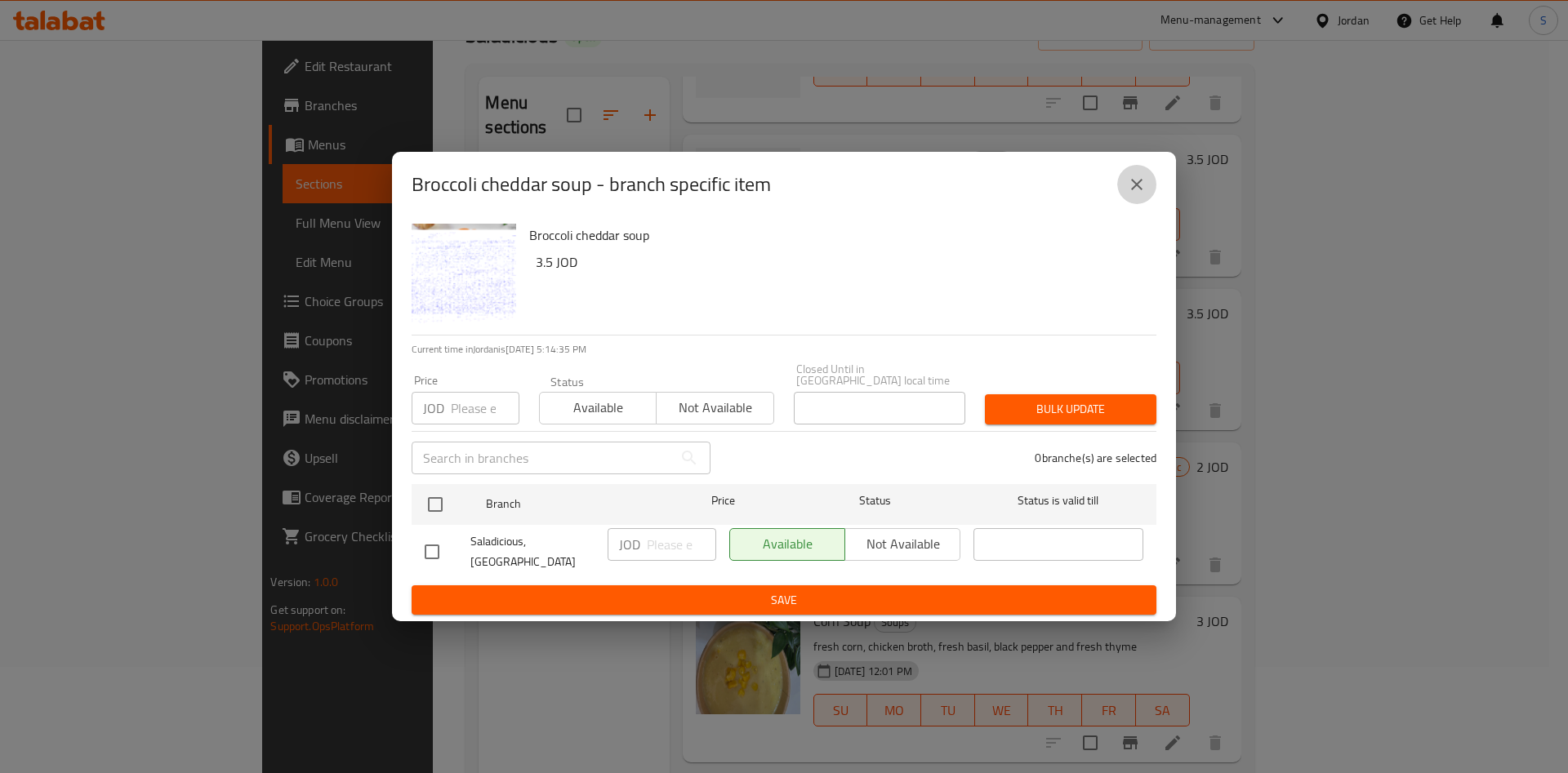
click at [1123, 199] on button "close" at bounding box center [1137, 184] width 39 height 39
